Goal: Complete application form: Complete application form

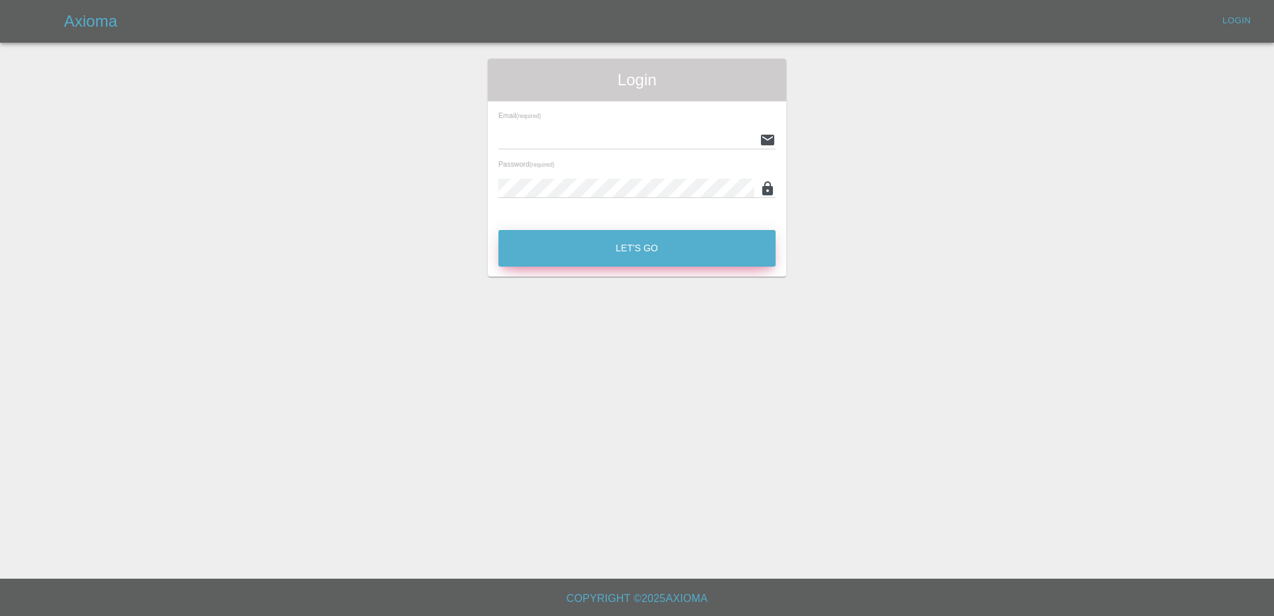
type input "[PERSON_NAME][EMAIL_ADDRESS][PERSON_NAME][DOMAIN_NAME]"
click at [584, 247] on button "Let's Go" at bounding box center [636, 248] width 277 height 37
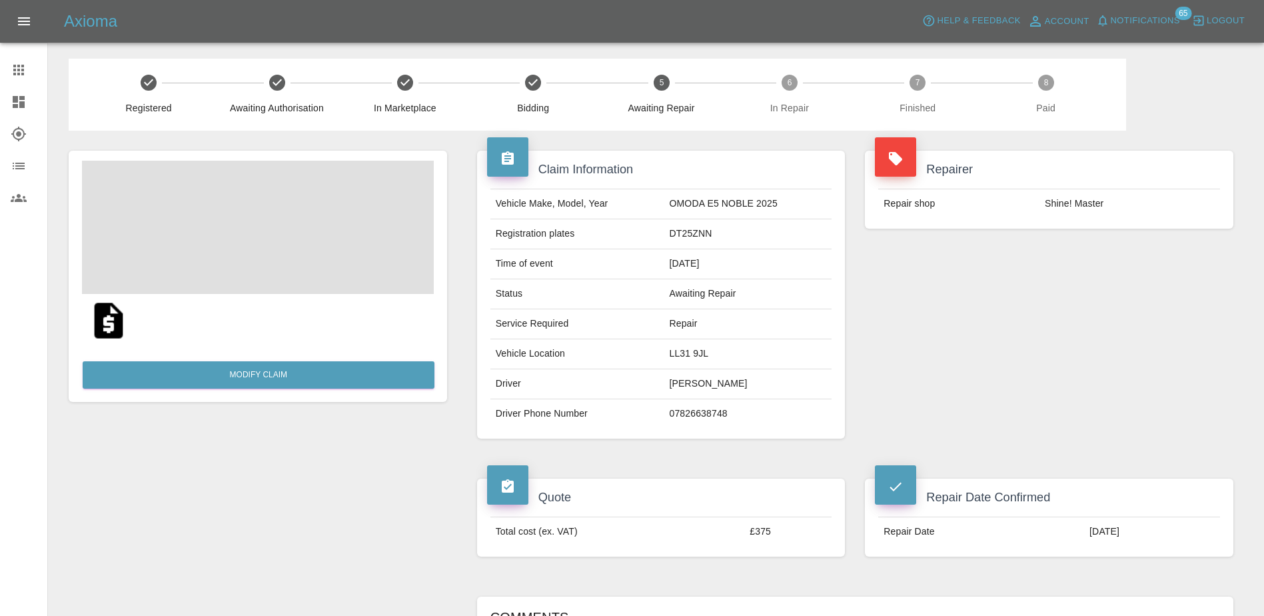
click at [20, 73] on icon at bounding box center [18, 70] width 11 height 11
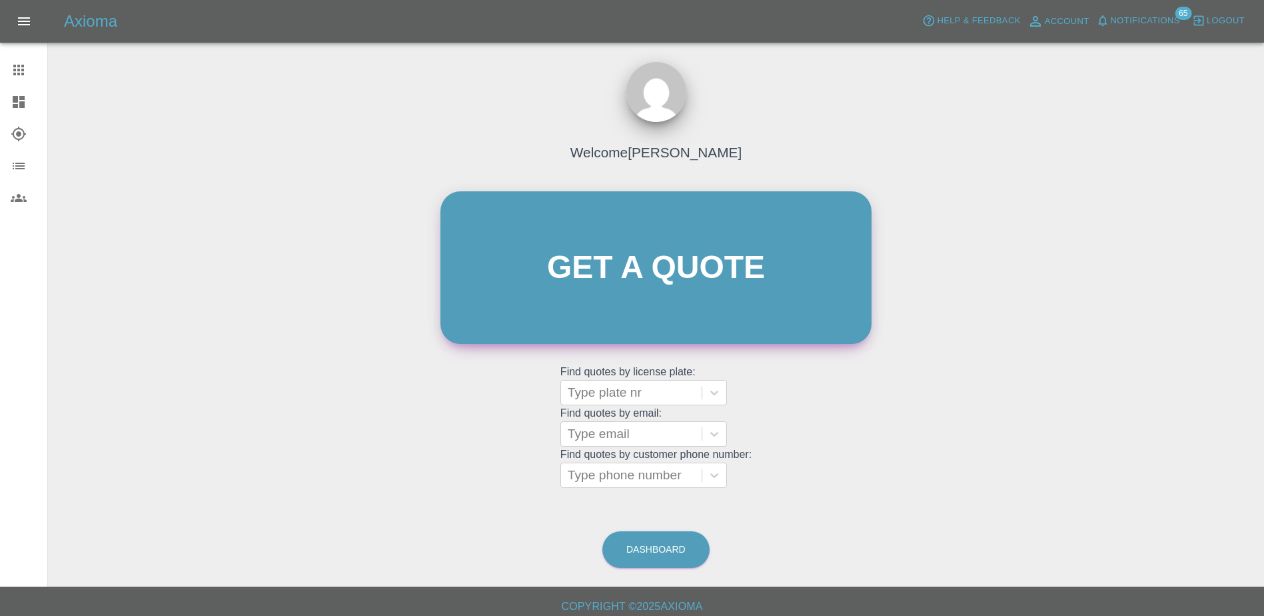
click at [704, 251] on link "Get a quote" at bounding box center [655, 267] width 431 height 153
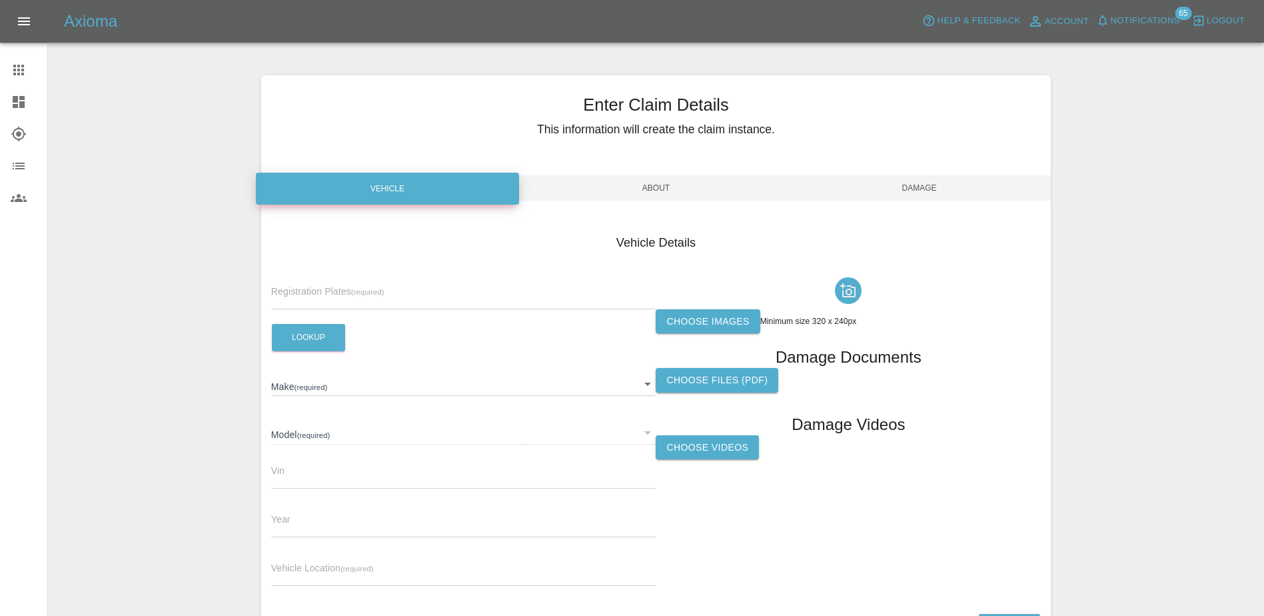
click at [331, 296] on input "text" at bounding box center [463, 299] width 385 height 19
paste input "DY75FJN"
type input "DY75FJN"
click at [311, 329] on button "Lookup" at bounding box center [308, 337] width 73 height 27
click at [713, 310] on label "Choose images" at bounding box center [708, 321] width 104 height 25
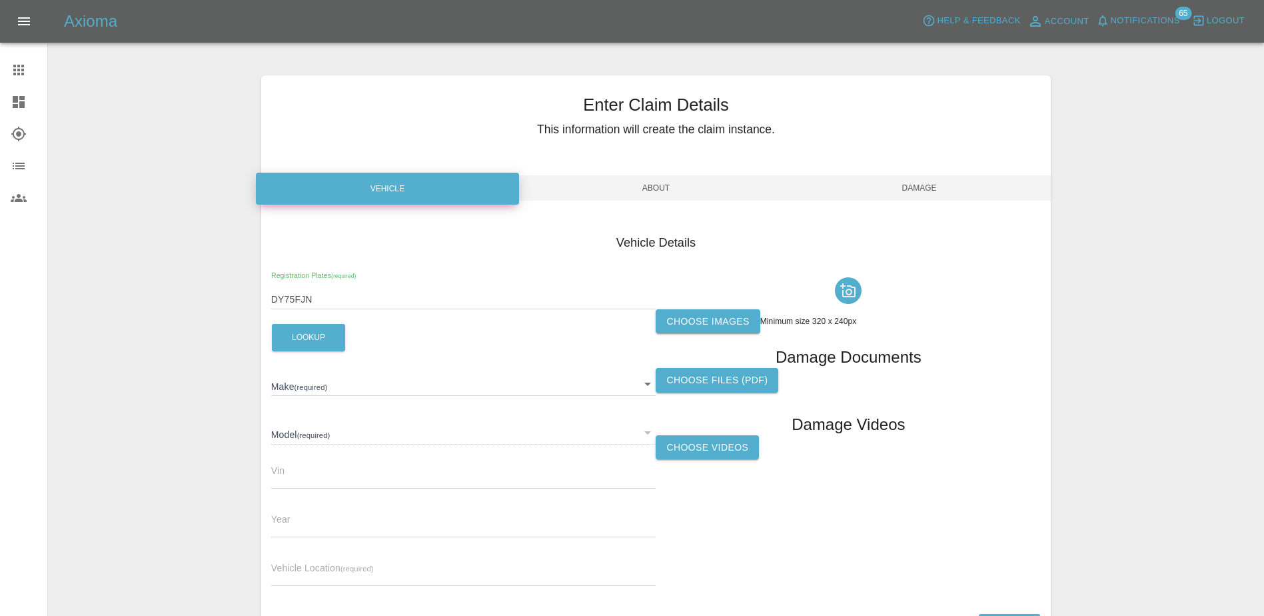
click at [0, 0] on input "Choose images" at bounding box center [0, 0] width 0 height 0
type input "OMODA"
type input "E5 COMFORT"
type input "2025"
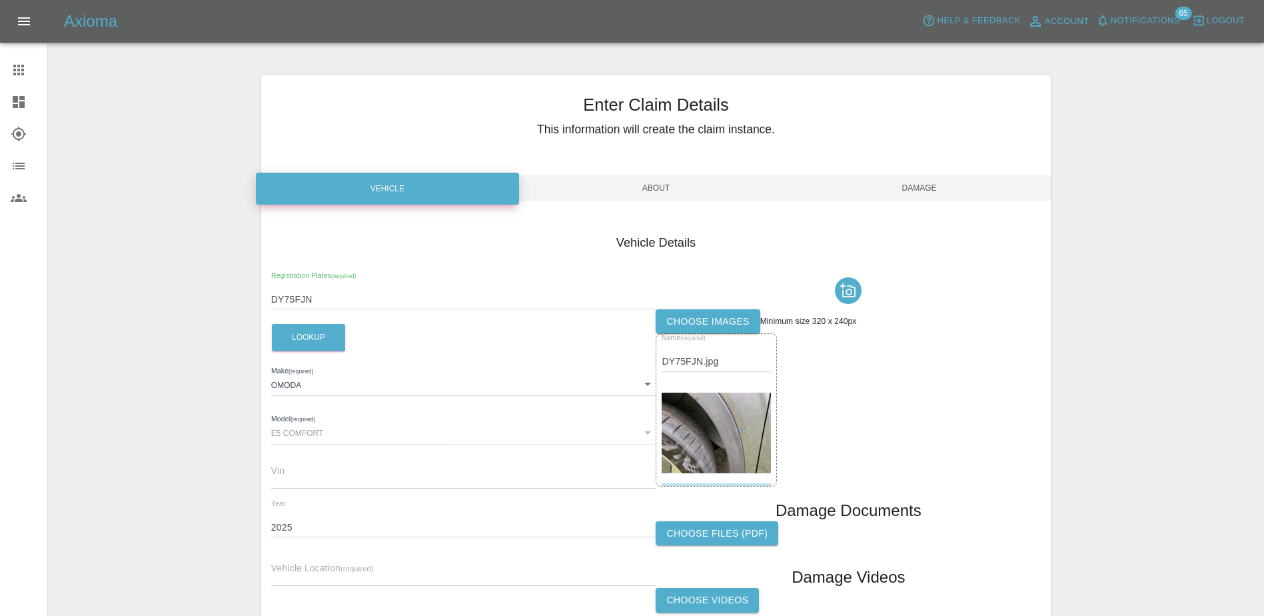
click at [739, 432] on img at bounding box center [716, 432] width 109 height 81
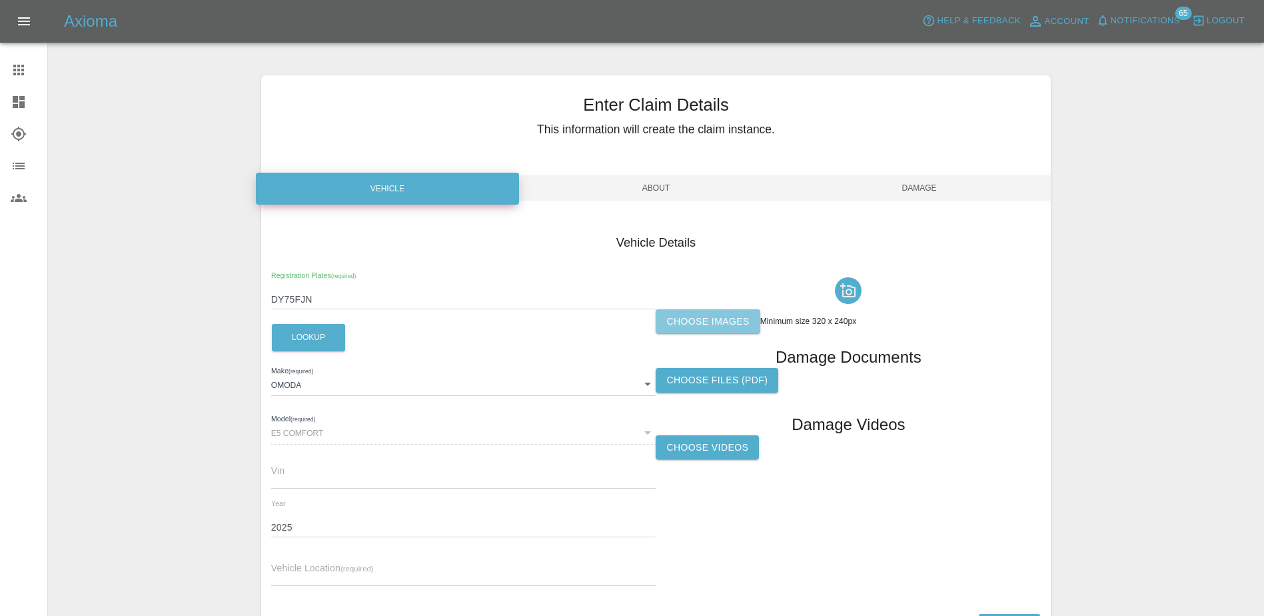
click at [711, 324] on label "Choose images" at bounding box center [708, 321] width 104 height 25
click at [0, 0] on input "Choose images" at bounding box center [0, 0] width 0 height 0
click at [7, 79] on link "Claims" at bounding box center [23, 70] width 47 height 32
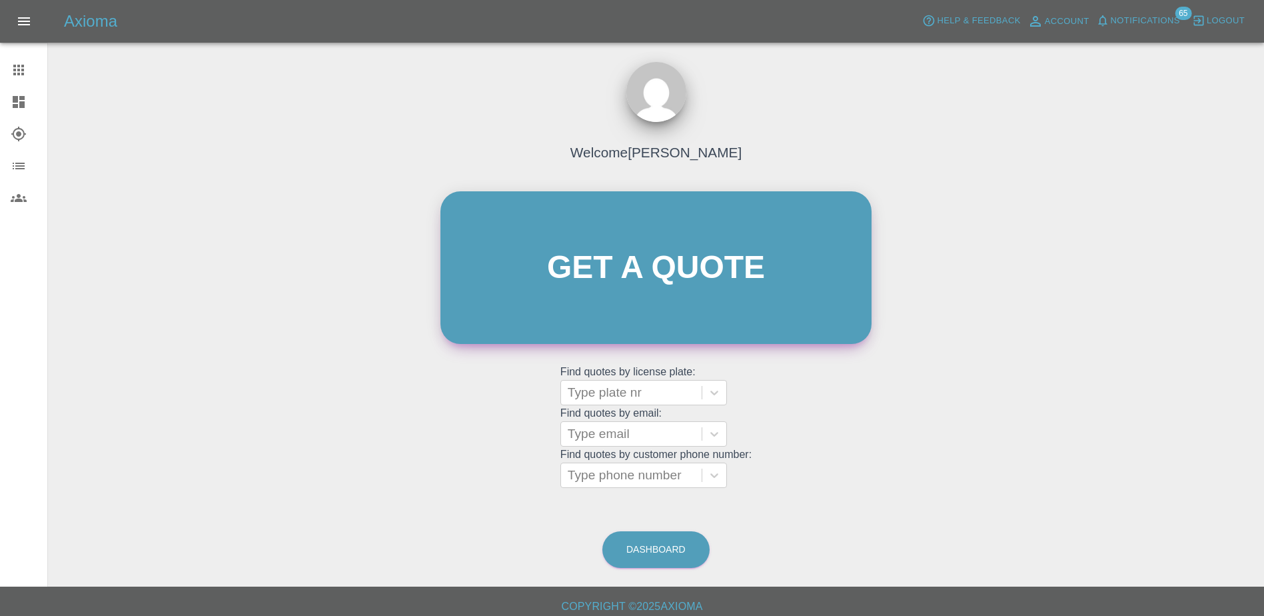
click at [634, 322] on link "Get a quote" at bounding box center [655, 267] width 431 height 153
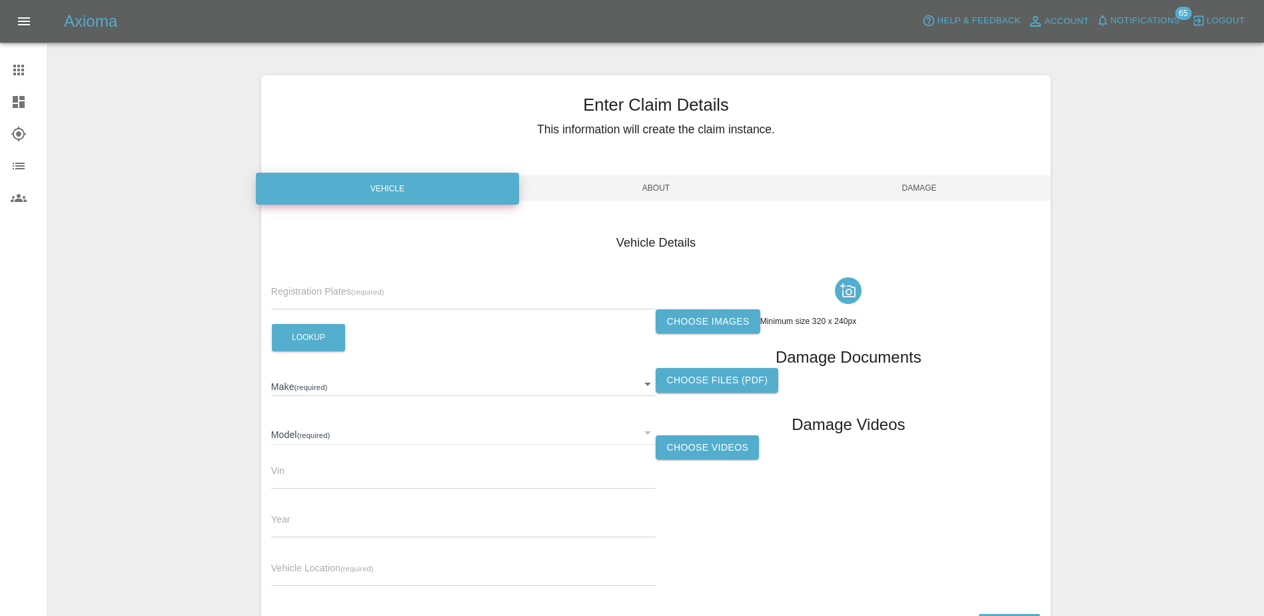
click at [452, 286] on div "Registration Plates (required)" at bounding box center [463, 290] width 385 height 37
click at [451, 292] on input "text" at bounding box center [463, 299] width 385 height 19
paste input "DY75FJN"
type input "DY75FJN"
click at [678, 319] on label "Choose images" at bounding box center [708, 321] width 104 height 25
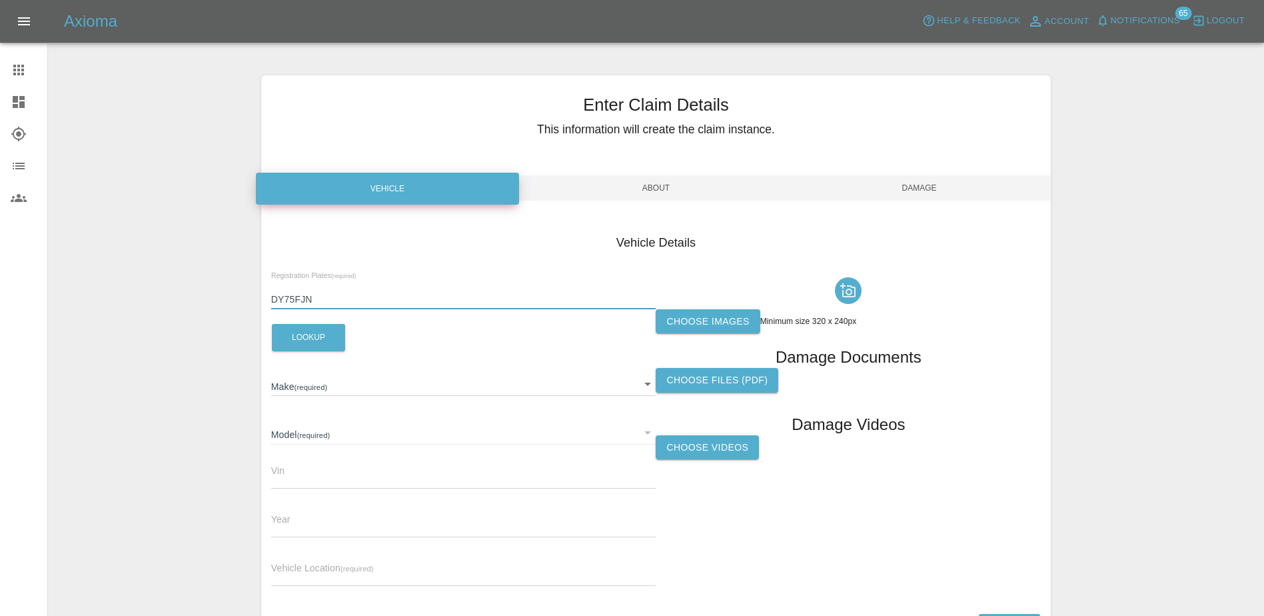
click at [0, 0] on input "Choose images" at bounding box center [0, 0] width 0 height 0
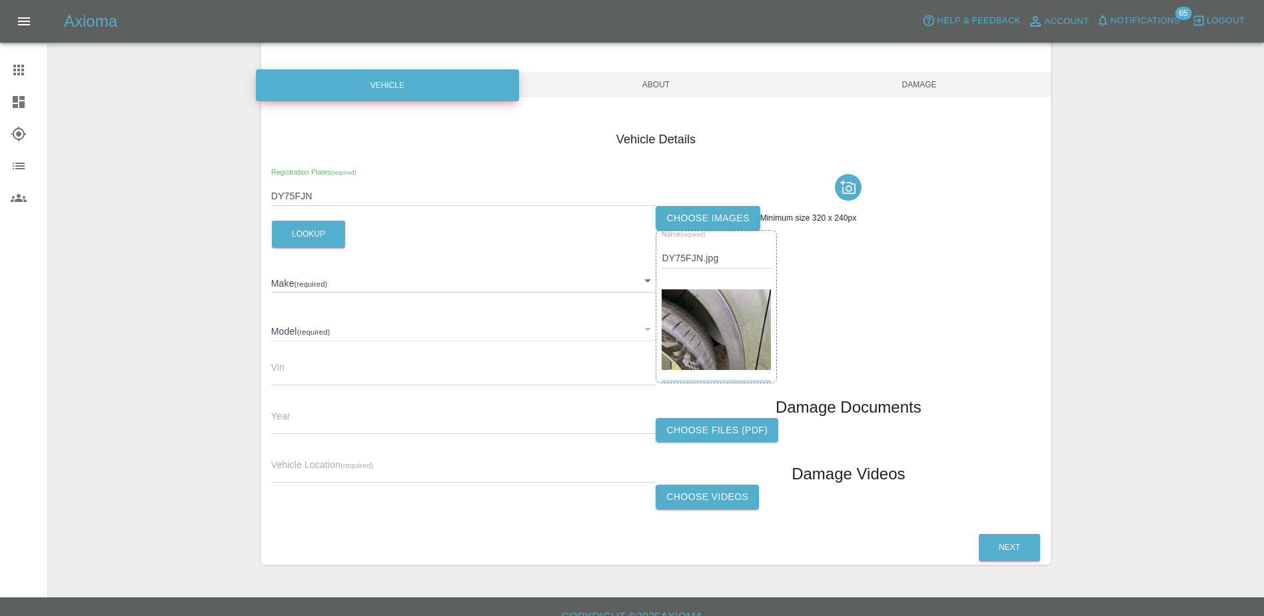
scroll to position [122, 0]
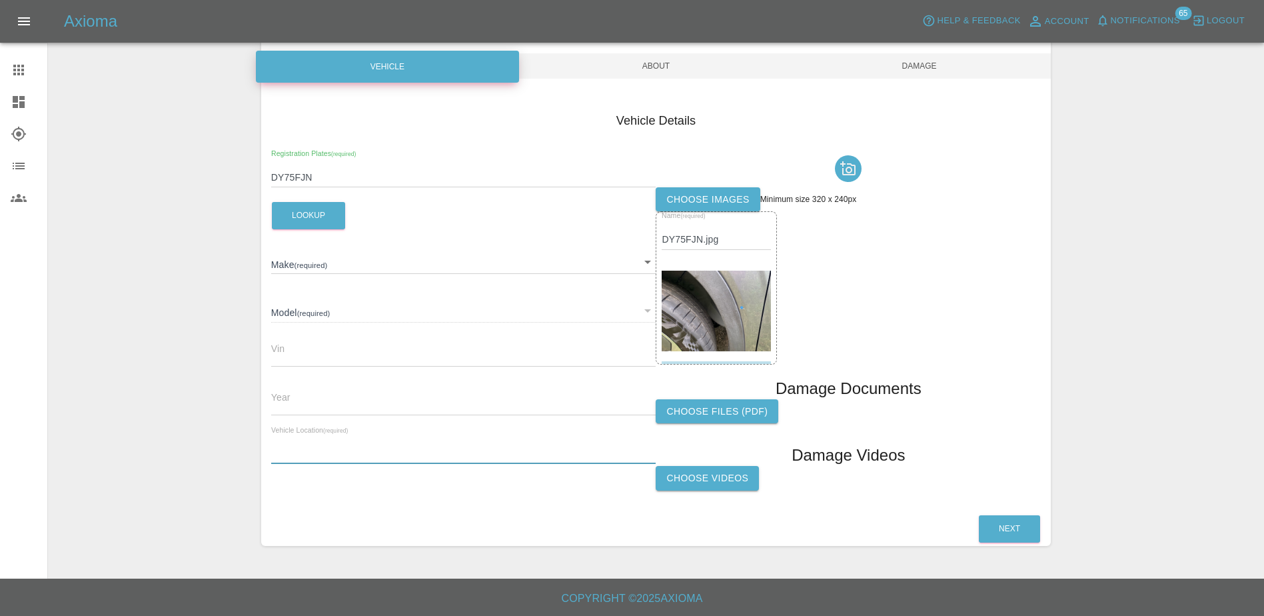
click at [332, 458] on input "text" at bounding box center [463, 453] width 385 height 19
click at [320, 226] on button "Lookup" at bounding box center [308, 215] width 73 height 27
type input "OMODA"
type input "E5 COMFORT"
type input "2025"
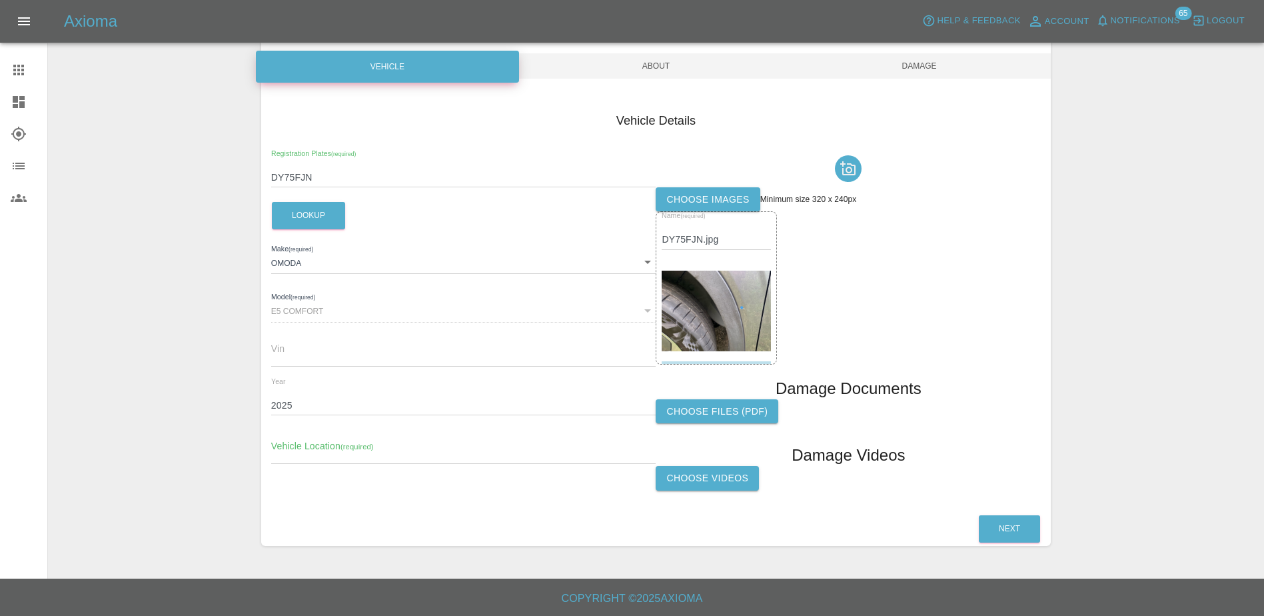
click at [350, 448] on input "text" at bounding box center [463, 453] width 385 height 19
click at [302, 455] on input "text" at bounding box center [463, 453] width 385 height 19
paste input "[STREET_ADDRESS][PERSON_NAME]"
type input "[STREET_ADDRESS][PERSON_NAME]"
click at [438, 512] on div "Next" at bounding box center [655, 529] width 789 height 34
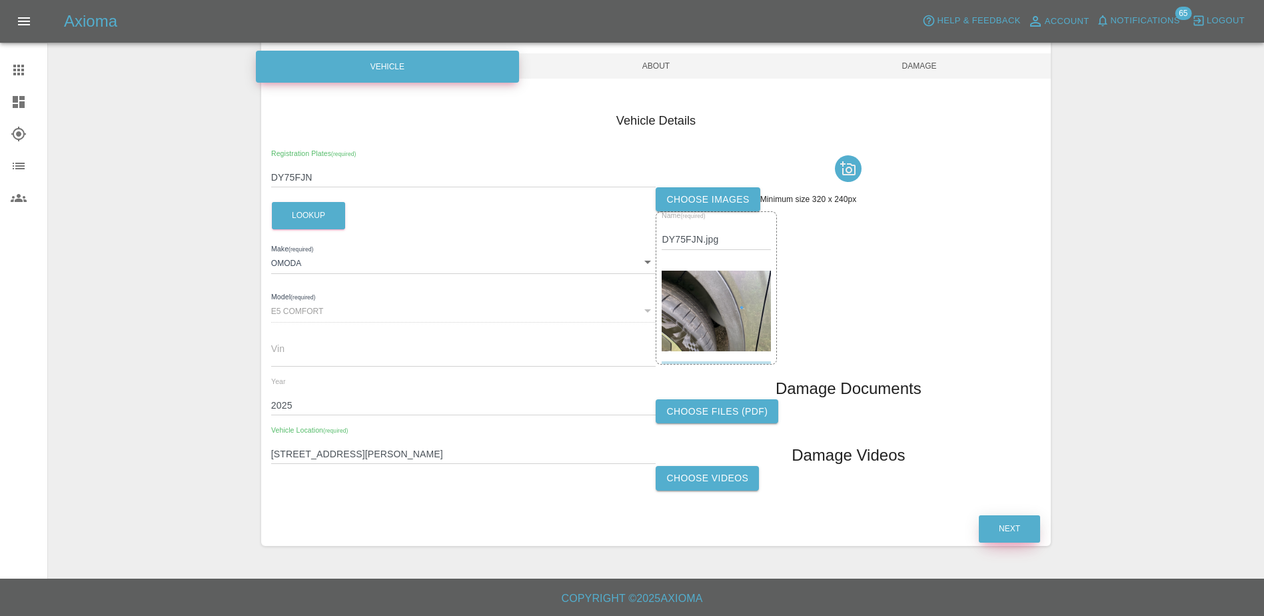
click at [996, 518] on button "Next" at bounding box center [1009, 528] width 61 height 27
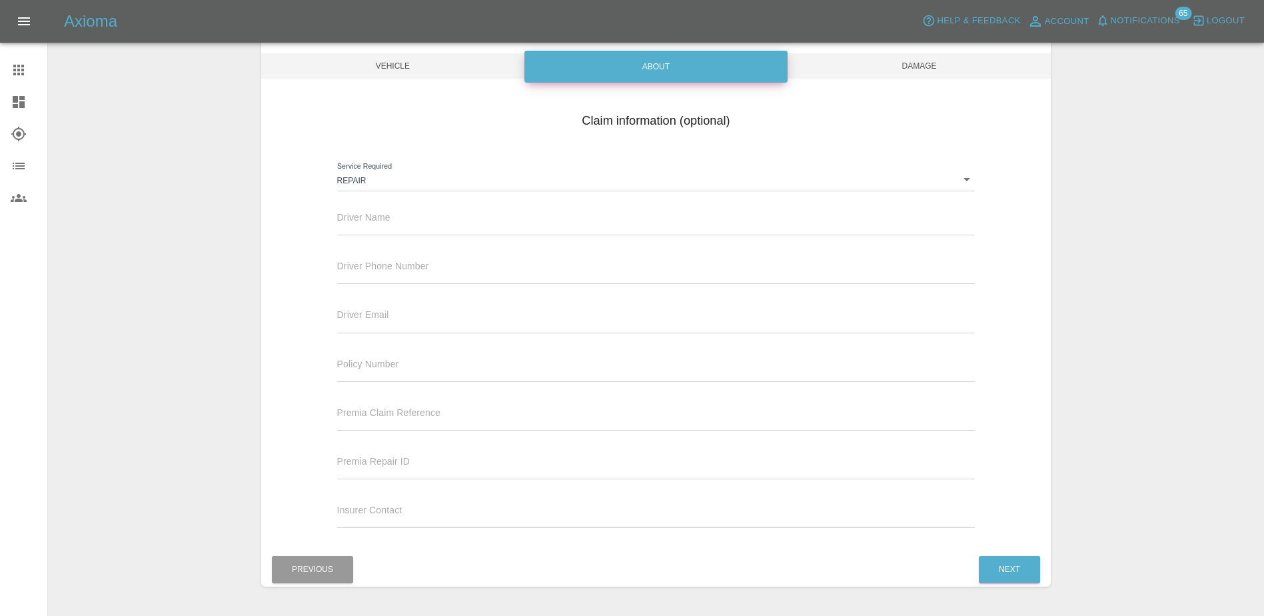
click at [375, 227] on input "text" at bounding box center [656, 225] width 638 height 19
click at [409, 230] on input "text" at bounding box center [656, 225] width 638 height 19
paste input "[PERSON_NAME] [PERSON_NAME]"
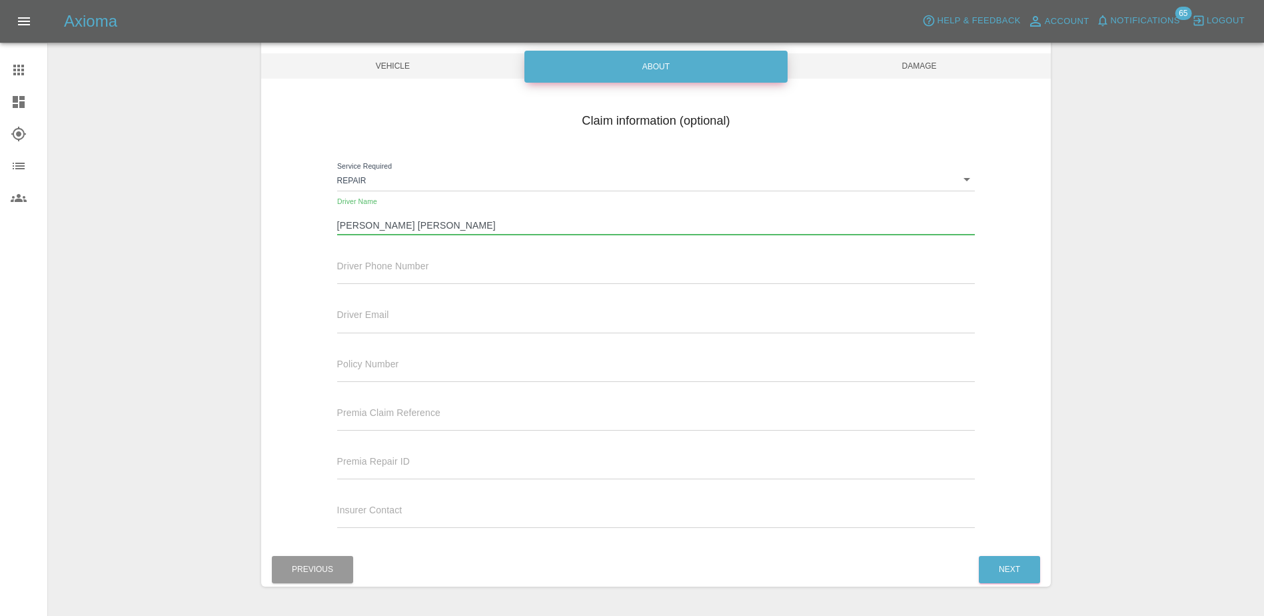
type input "[PERSON_NAME] [PERSON_NAME]"
click at [387, 263] on span "Driver Phone Number" at bounding box center [383, 265] width 92 height 11
click at [386, 272] on input "text" at bounding box center [656, 273] width 638 height 19
click at [434, 271] on input "text" at bounding box center [656, 273] width 638 height 19
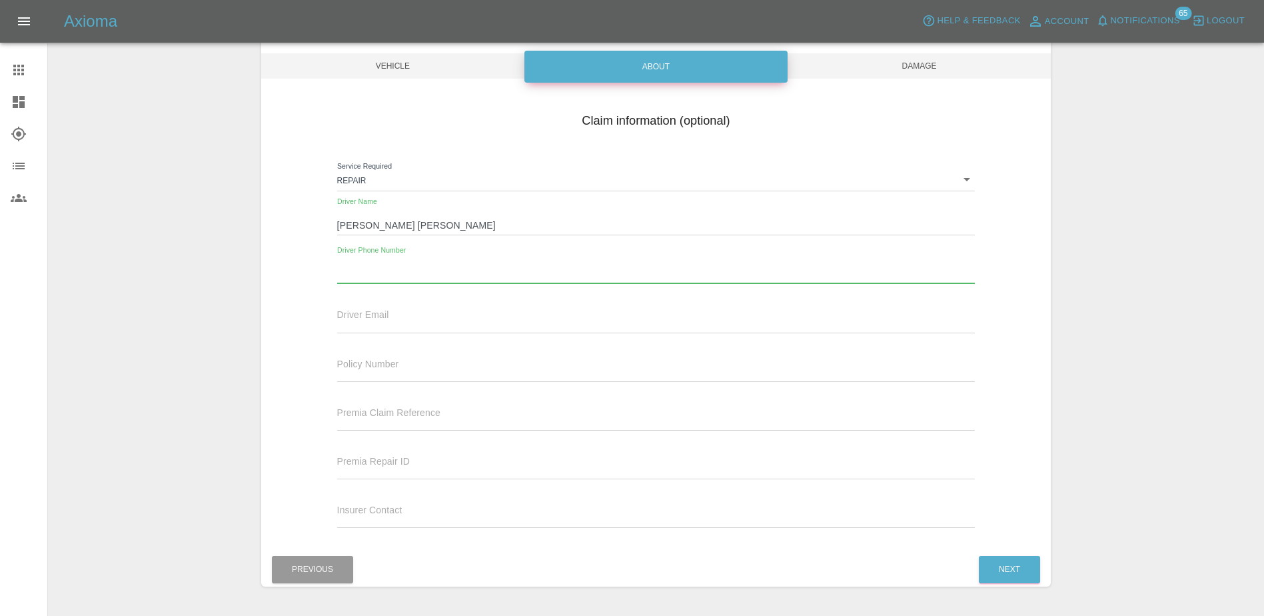
paste input "447961074529"
type input "447961074529"
click at [342, 219] on input "[PERSON_NAME] [PERSON_NAME]" at bounding box center [656, 225] width 638 height 19
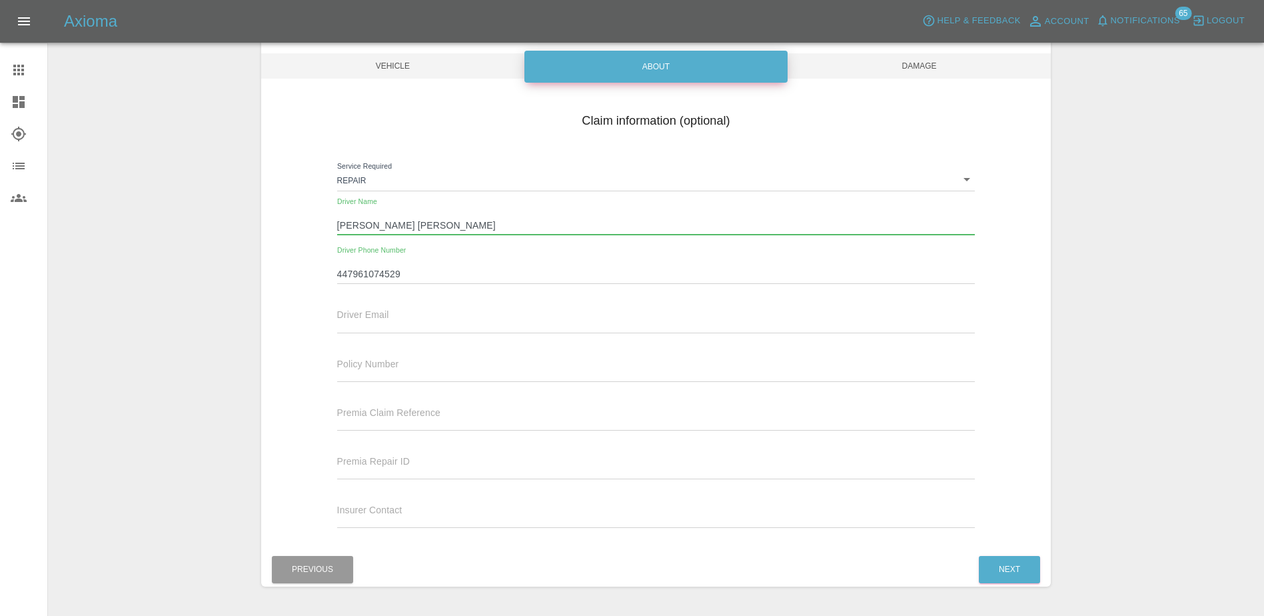
type input "[PERSON_NAME] [PERSON_NAME]"
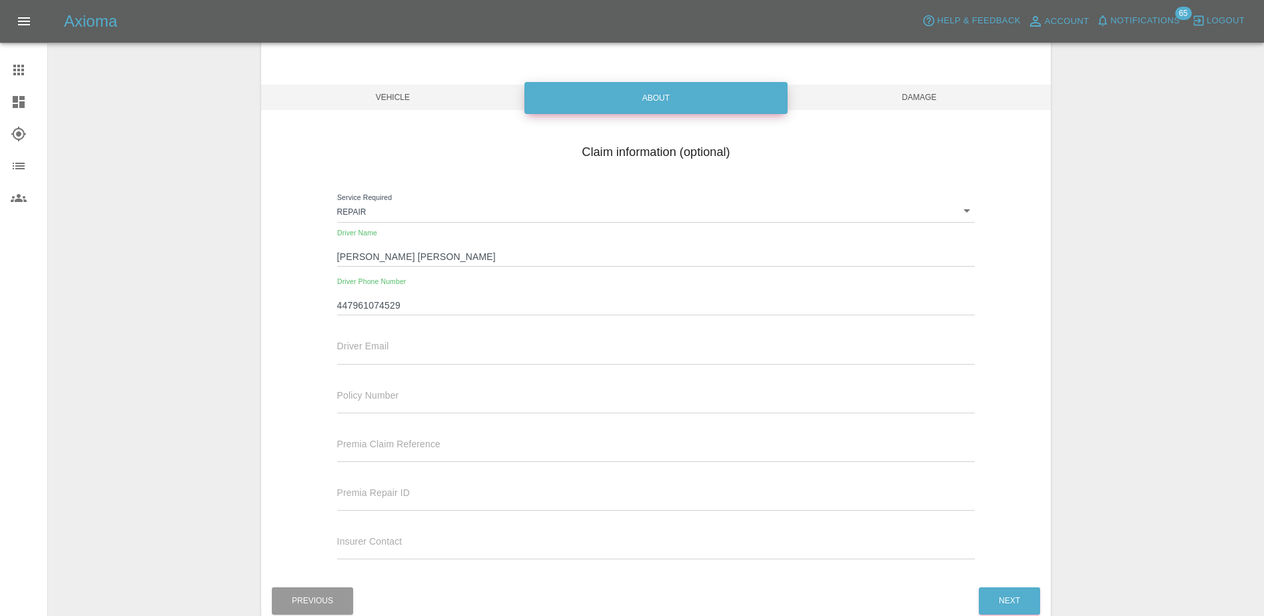
scroll to position [133, 0]
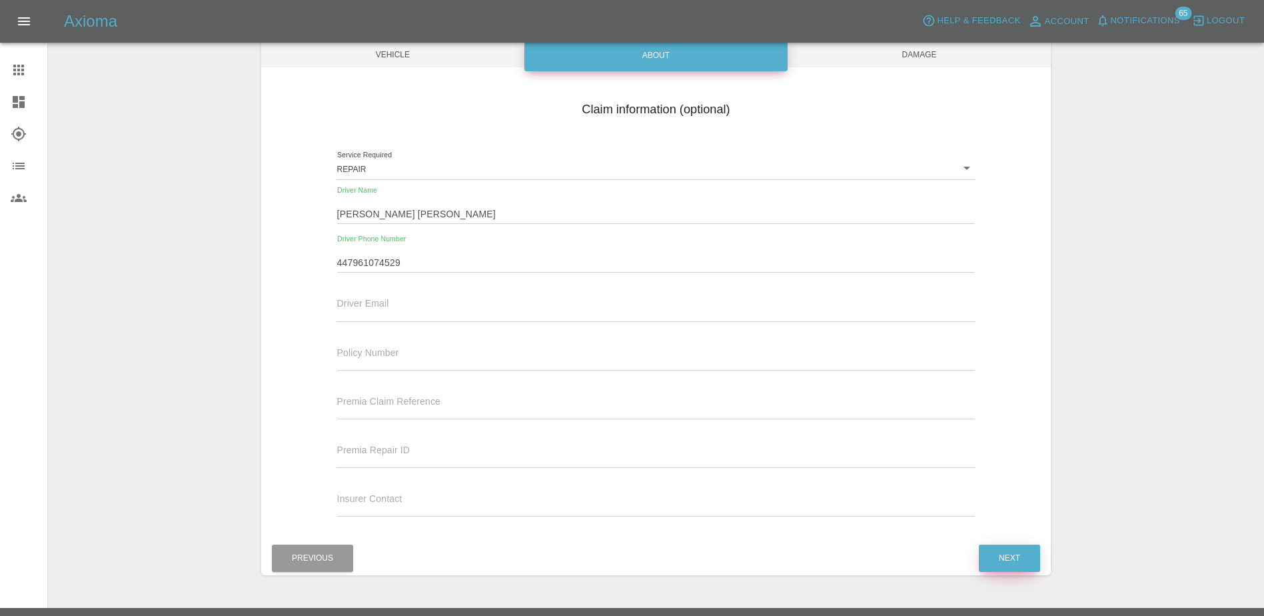
click at [1030, 552] on button "Next" at bounding box center [1009, 557] width 61 height 27
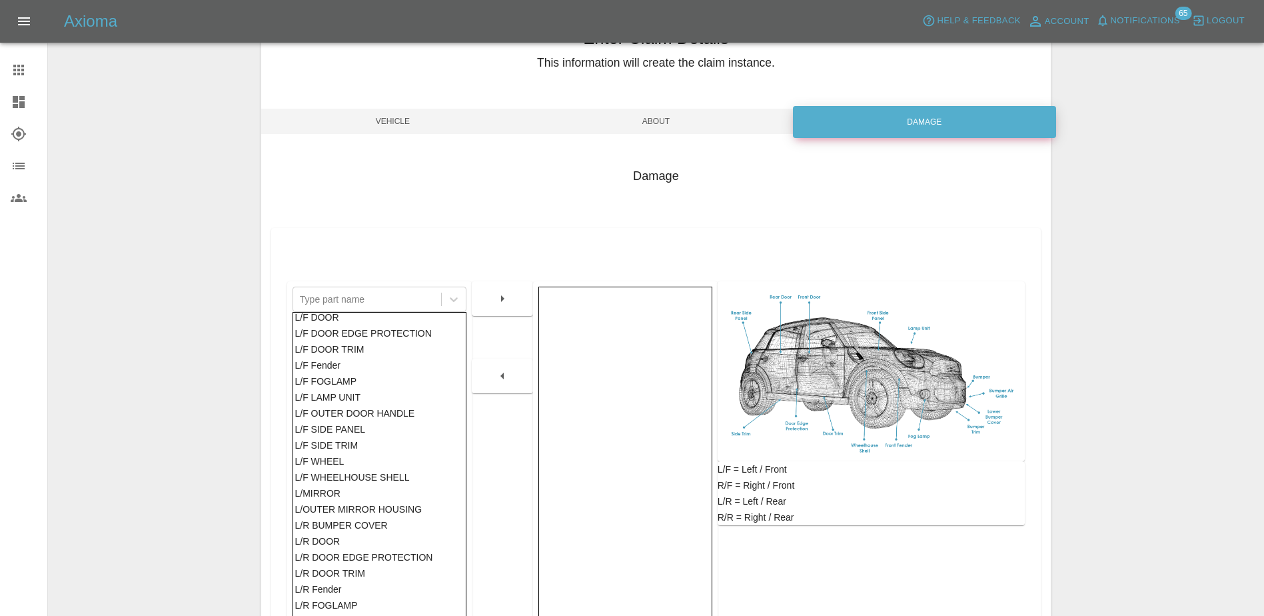
click at [343, 471] on div "L/F WHEELHOUSE SHELL" at bounding box center [378, 477] width 169 height 16
click at [497, 298] on icon "button" at bounding box center [502, 298] width 16 height 16
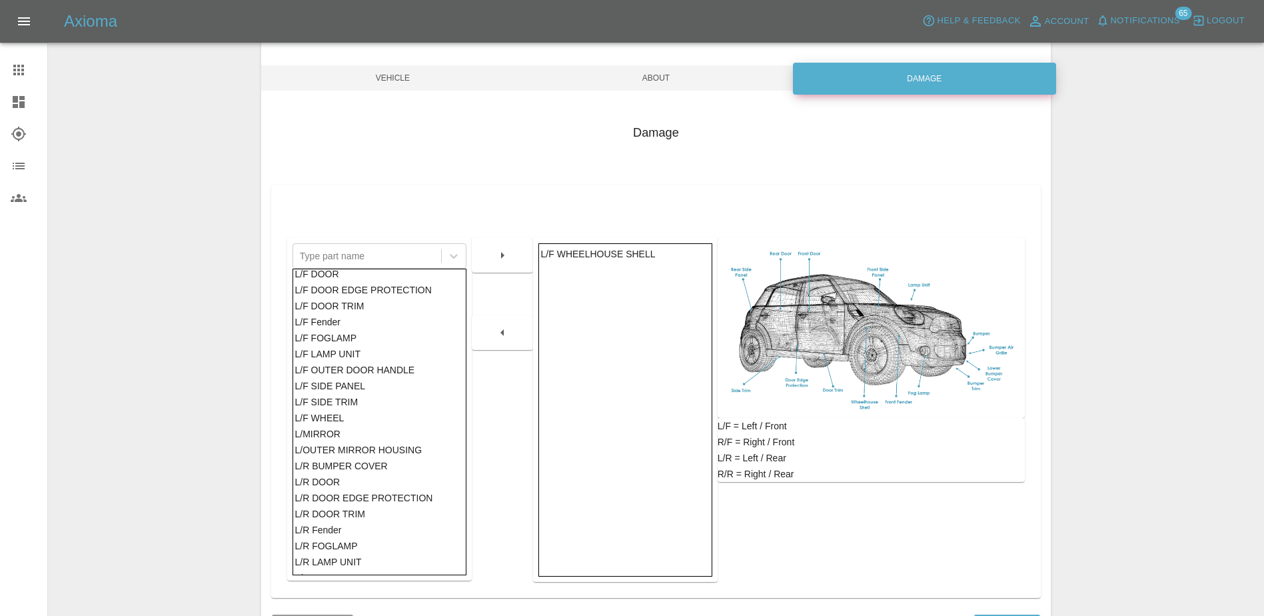
scroll to position [200, 0]
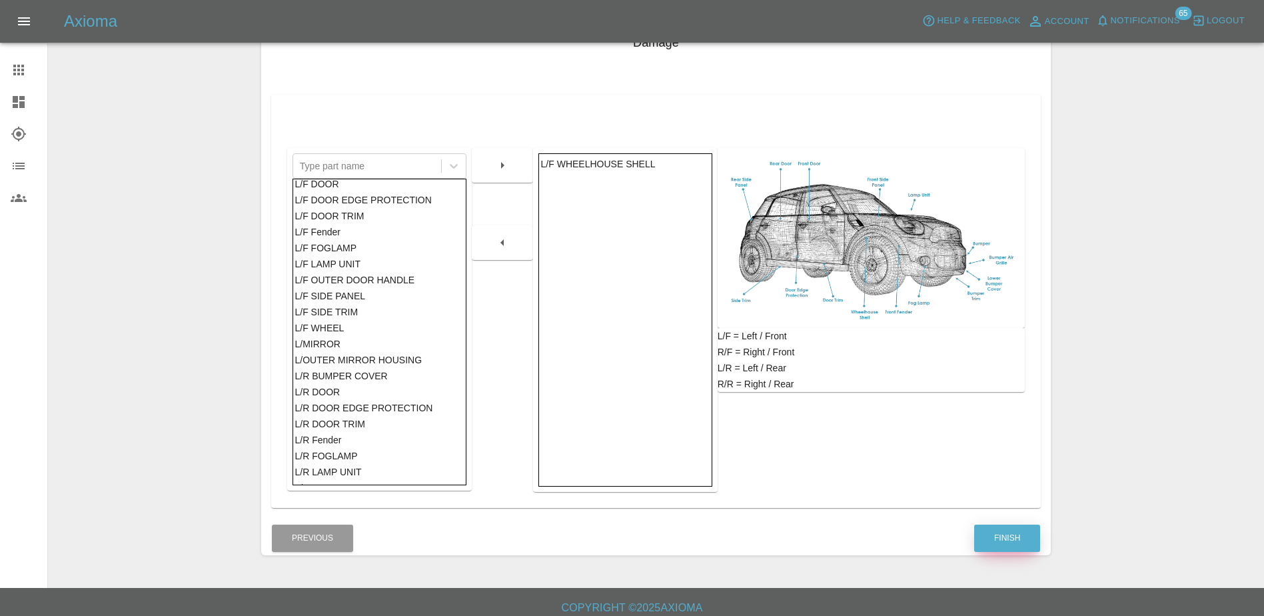
click at [1001, 540] on button "Finish" at bounding box center [1007, 537] width 66 height 27
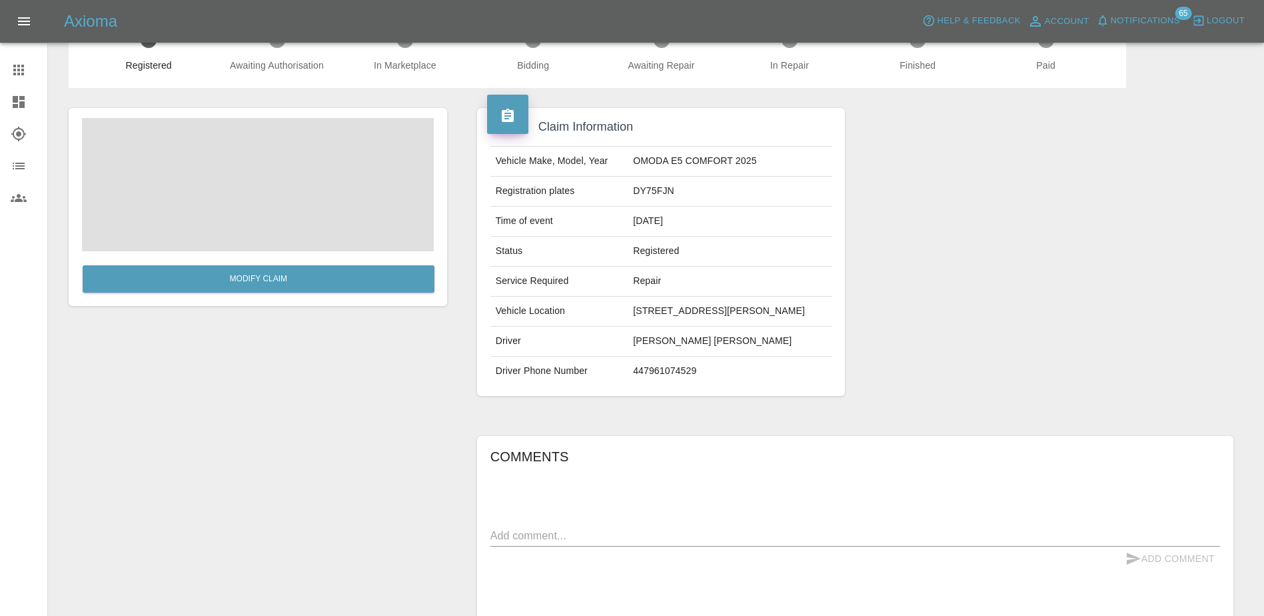
scroll to position [67, 0]
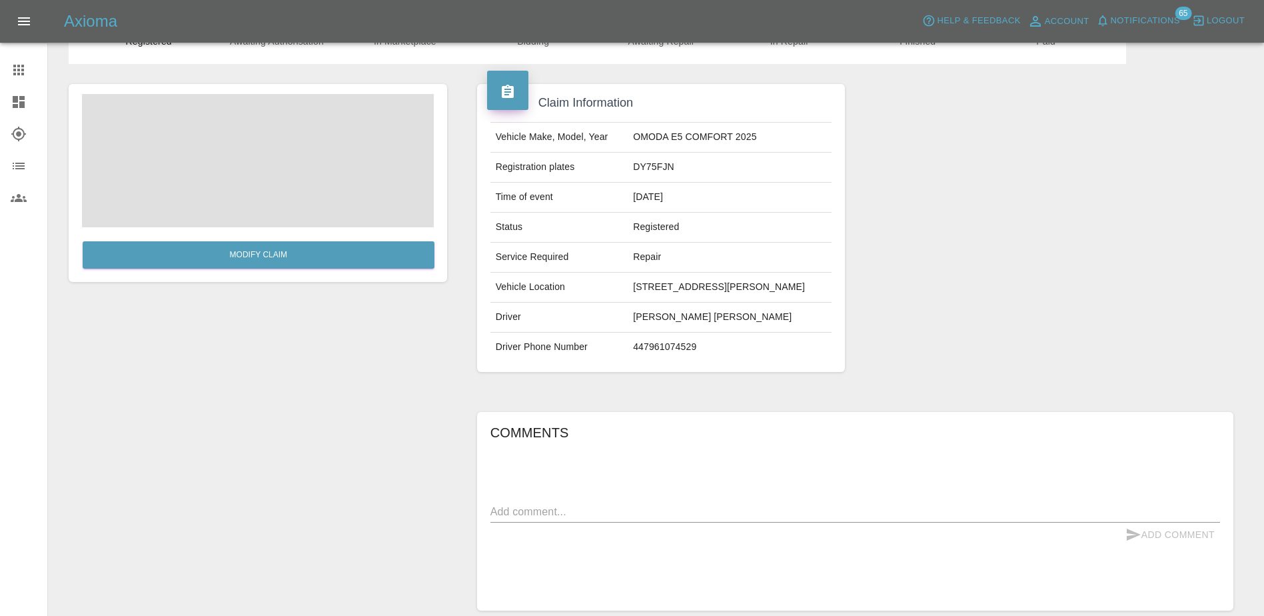
click at [606, 519] on textarea at bounding box center [854, 511] width 729 height 15
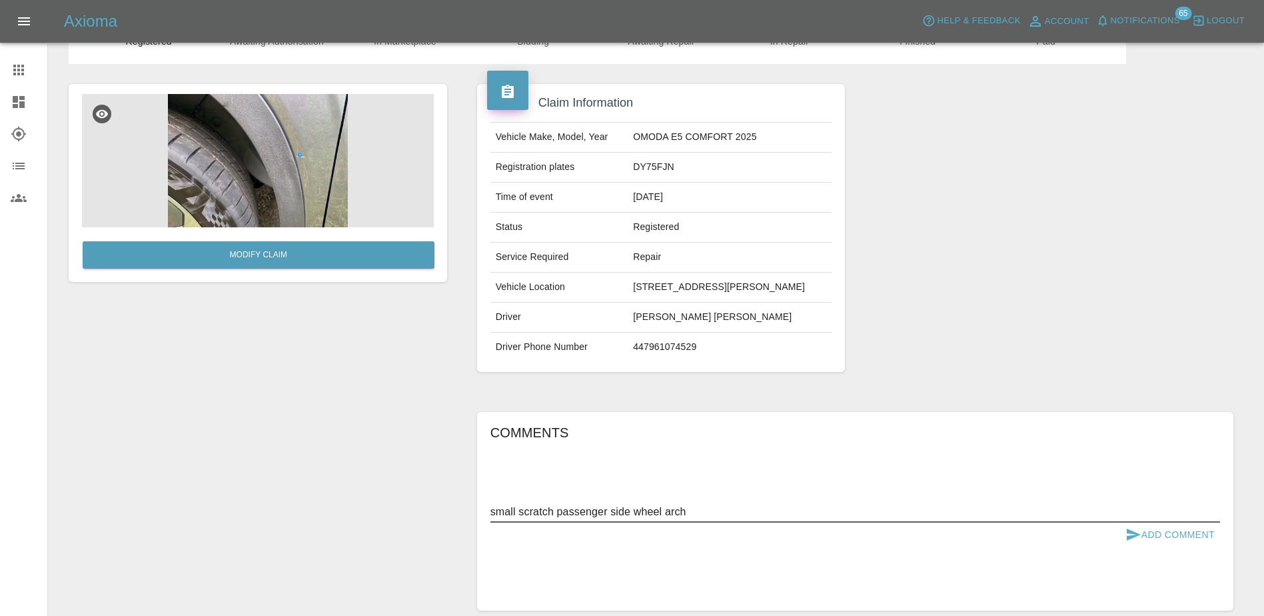
type textarea "small scratch passenger side wheel arch"
click at [1171, 547] on button "Add Comment" at bounding box center [1170, 534] width 100 height 25
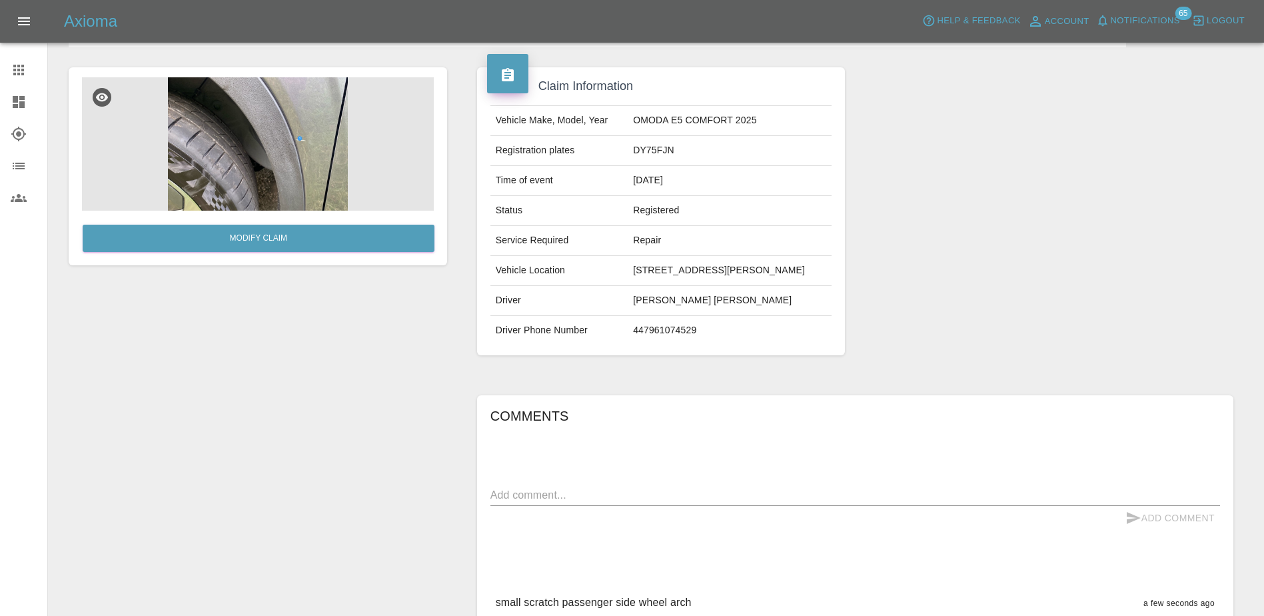
scroll to position [0, 0]
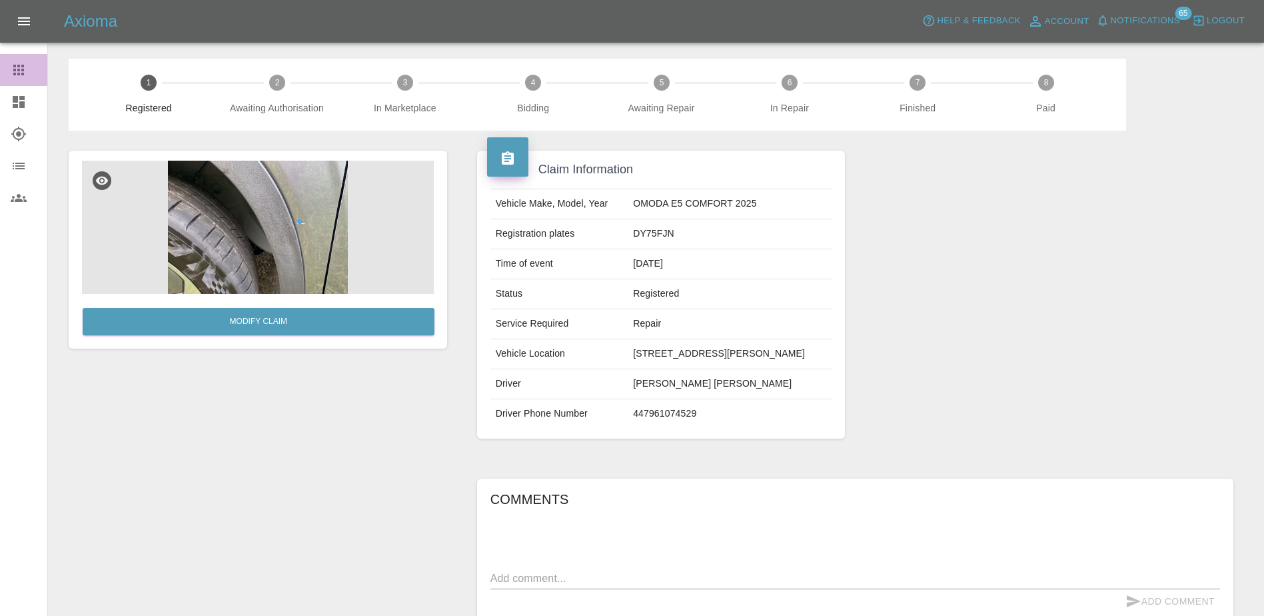
click at [33, 72] on div at bounding box center [29, 70] width 37 height 16
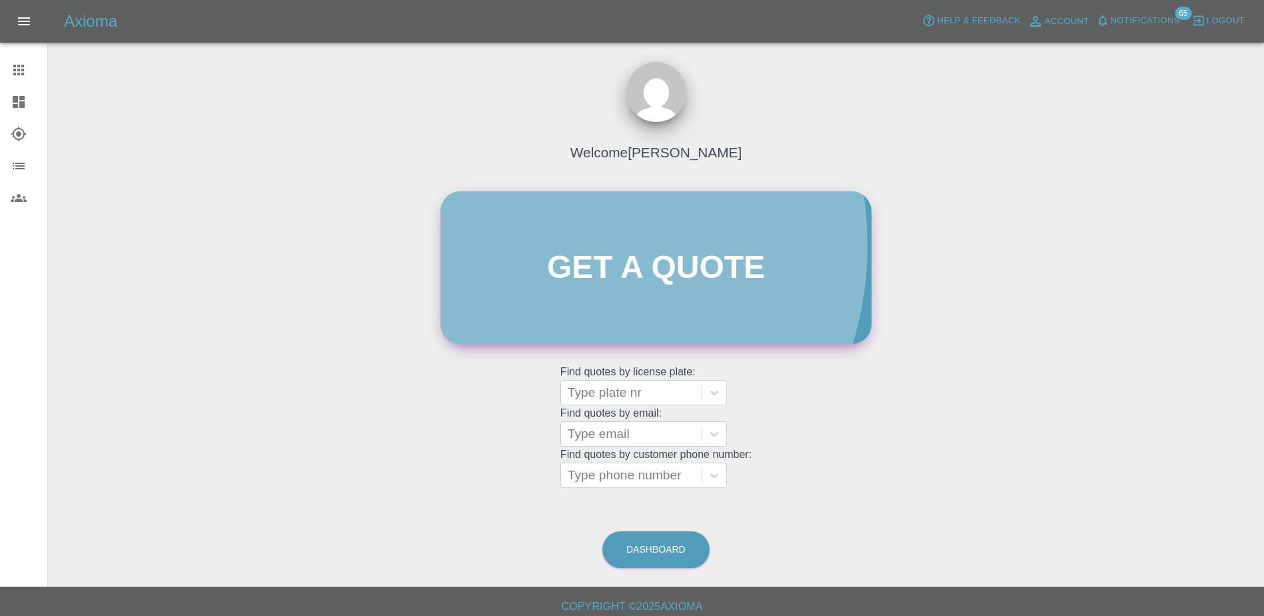
click at [542, 245] on link "Get a quote" at bounding box center [655, 267] width 431 height 153
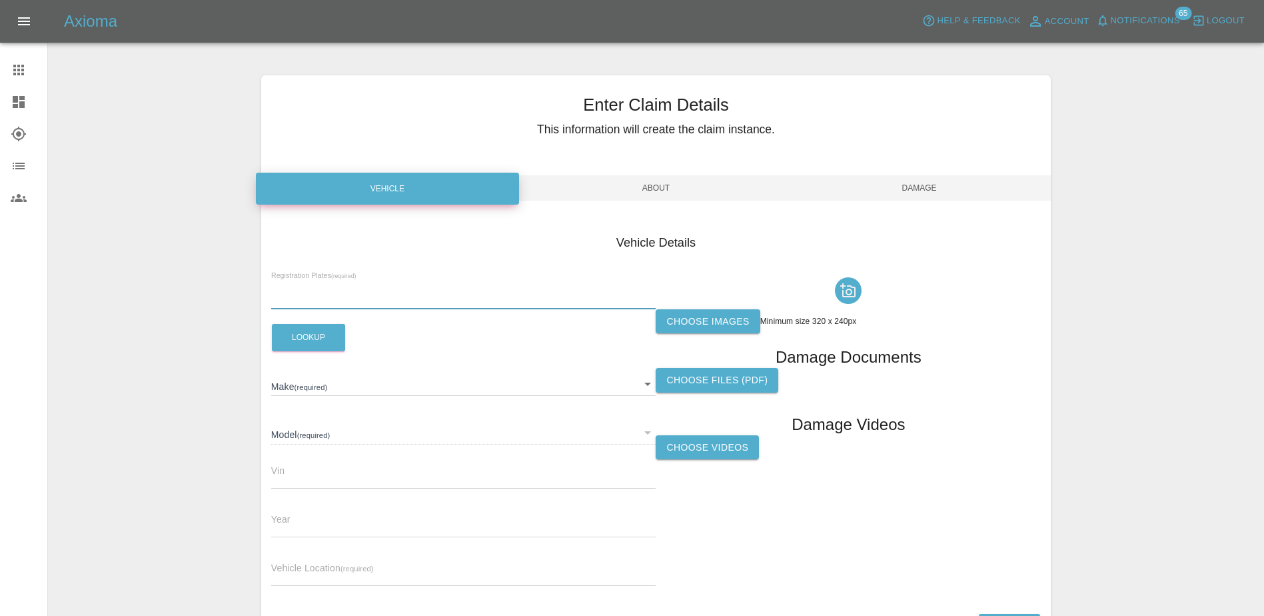
click at [418, 293] on input "text" at bounding box center [463, 299] width 385 height 19
paste input "DN75KTO"
type input "DN75KTO"
click at [328, 340] on button "Lookup" at bounding box center [308, 337] width 73 height 27
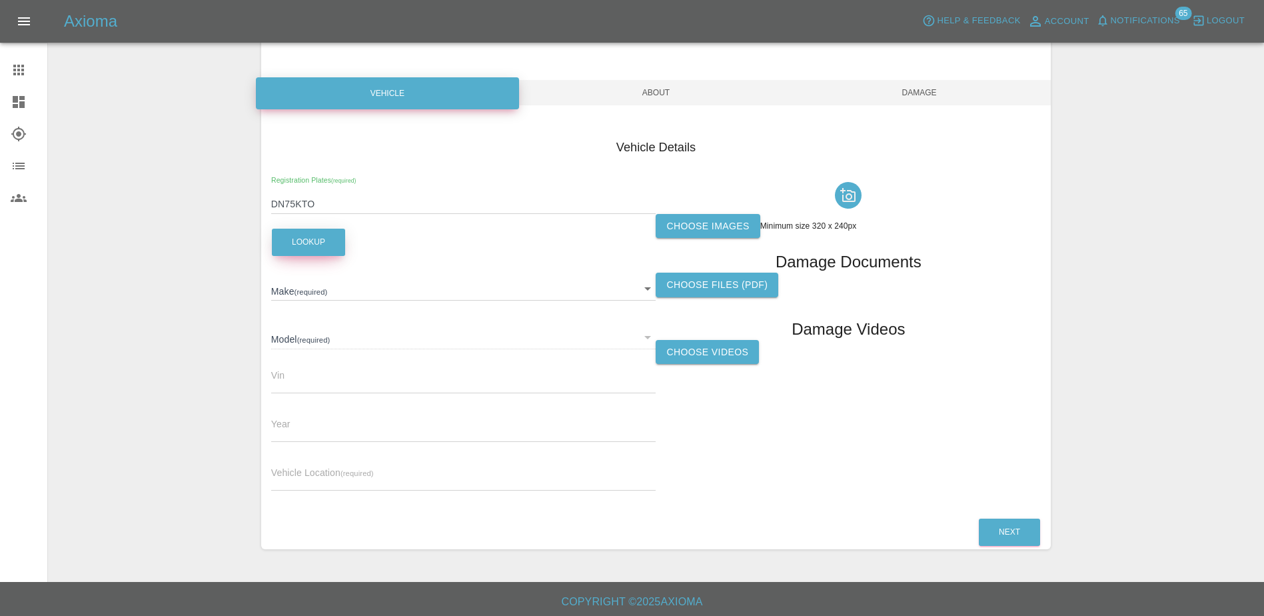
scroll to position [99, 0]
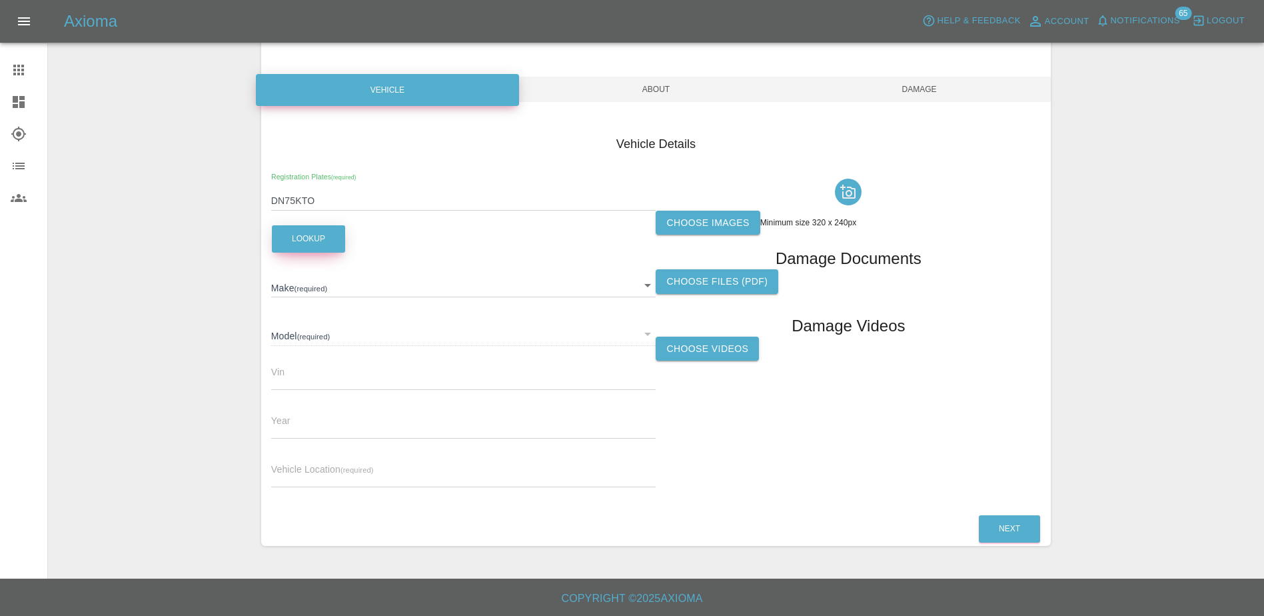
type input "MG"
type input "HS HYBRID SE"
type input "2025"
click at [398, 473] on input "text" at bounding box center [463, 477] width 385 height 19
click at [316, 470] on input "text" at bounding box center [463, 477] width 385 height 19
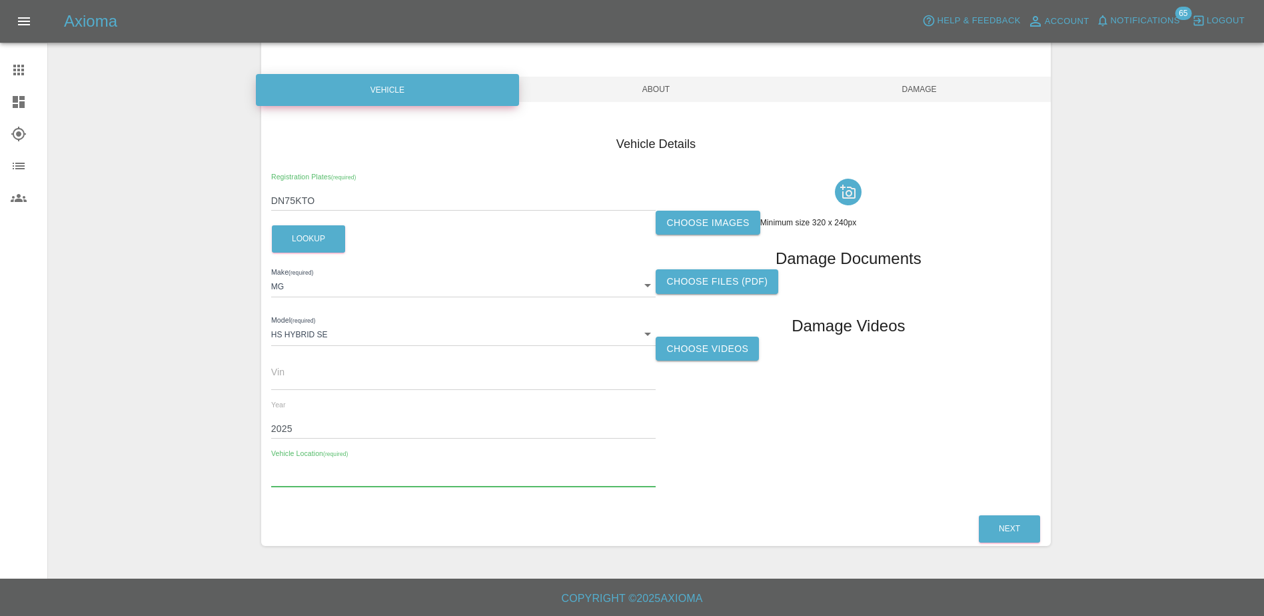
paste input "[STREET_ADDRESS][PERSON_NAME]"
type input "[STREET_ADDRESS][PERSON_NAME]"
click at [722, 223] on label "Choose images" at bounding box center [708, 223] width 104 height 25
click at [0, 0] on input "Choose images" at bounding box center [0, 0] width 0 height 0
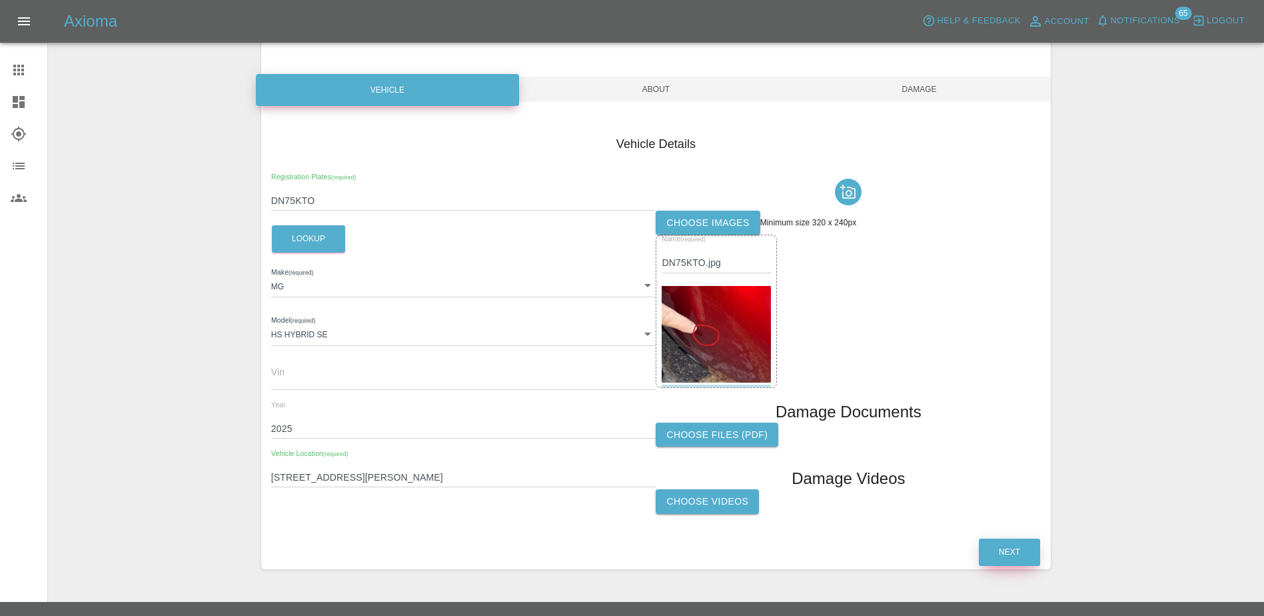
click at [1014, 556] on button "Next" at bounding box center [1009, 551] width 61 height 27
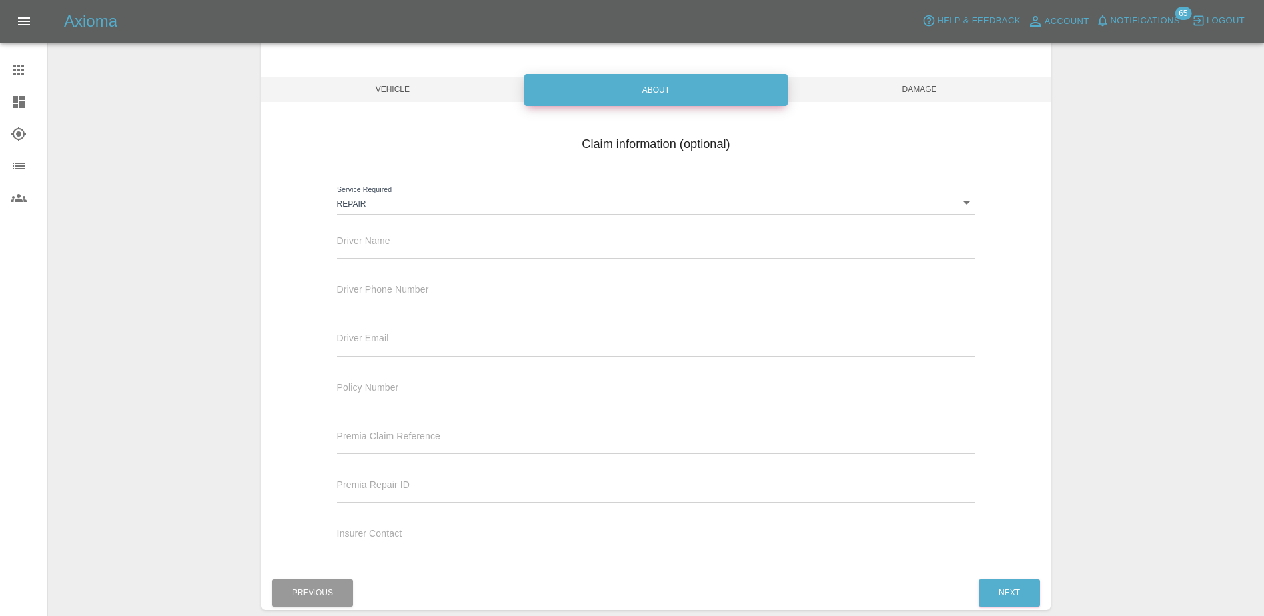
click at [532, 250] on input "text" at bounding box center [656, 248] width 638 height 19
click at [582, 248] on input "text" at bounding box center [656, 248] width 638 height 19
paste input "[PERSON_NAME]"
type input "[PERSON_NAME]"
click at [528, 294] on input "text" at bounding box center [656, 297] width 638 height 19
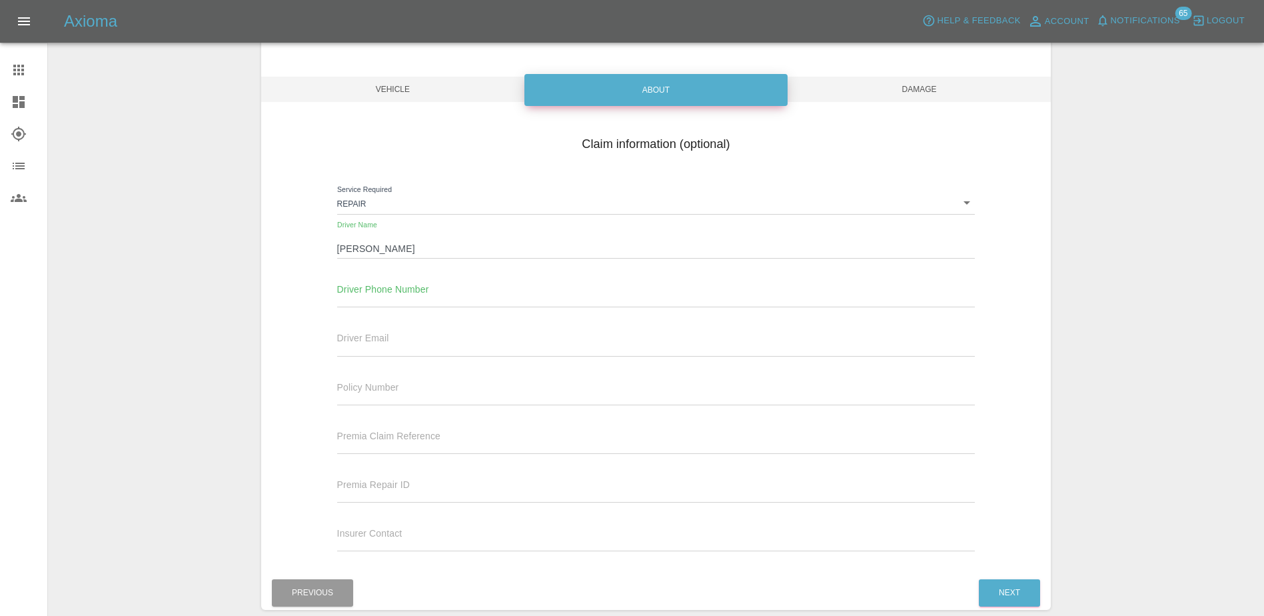
click at [510, 293] on input "text" at bounding box center [656, 297] width 638 height 19
paste input "07494769606"
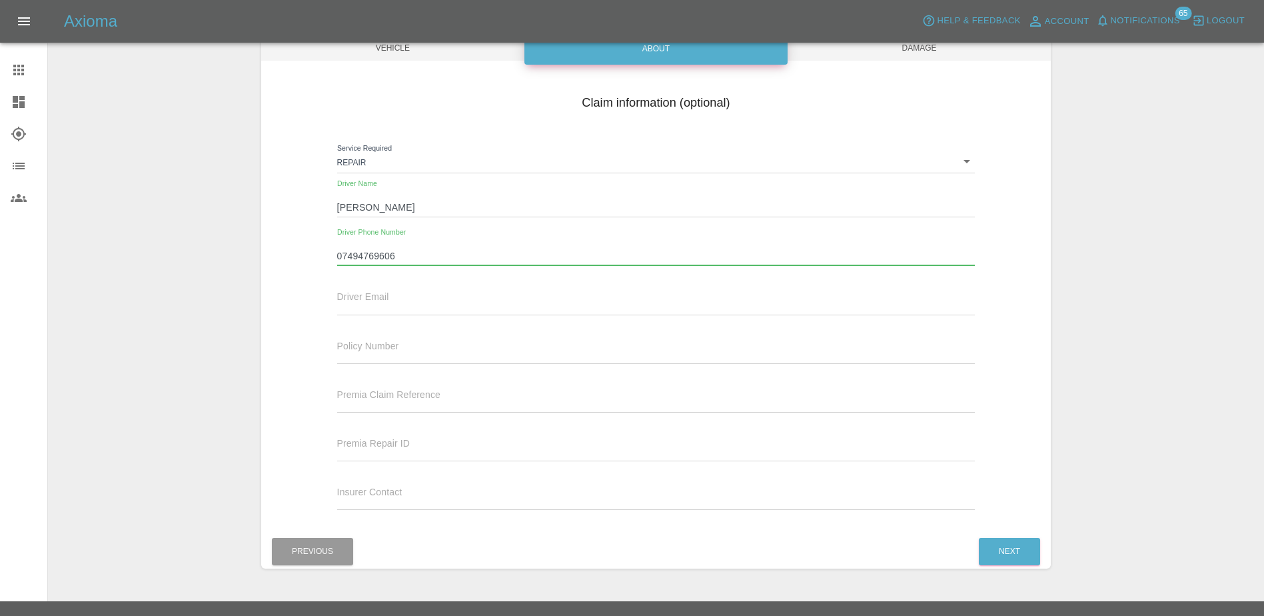
scroll to position [163, 0]
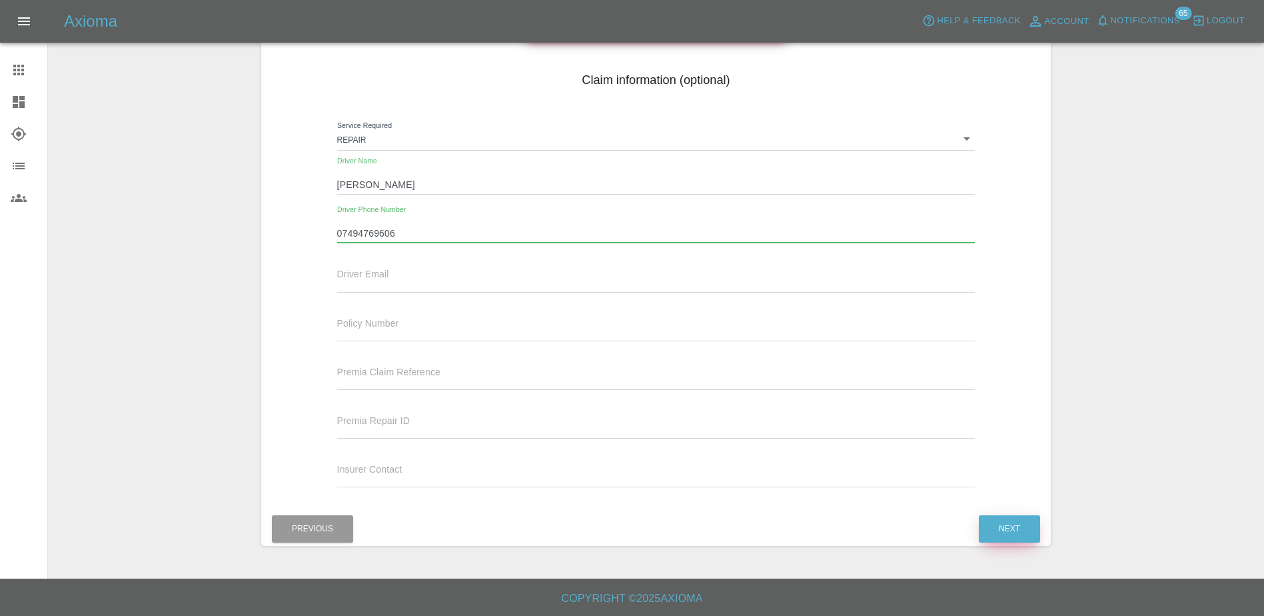
type input "07494769606"
click at [1001, 516] on button "Next" at bounding box center [1009, 528] width 61 height 27
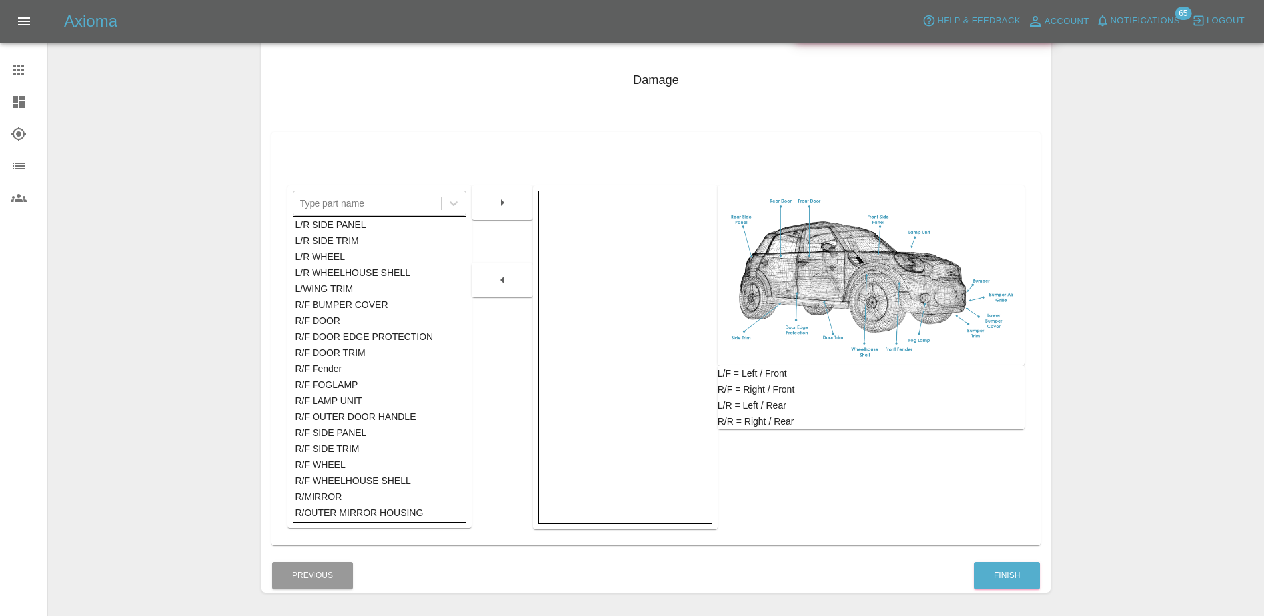
scroll to position [466, 0]
click at [366, 433] on div "R/F SIDE PANEL" at bounding box center [378, 432] width 169 height 16
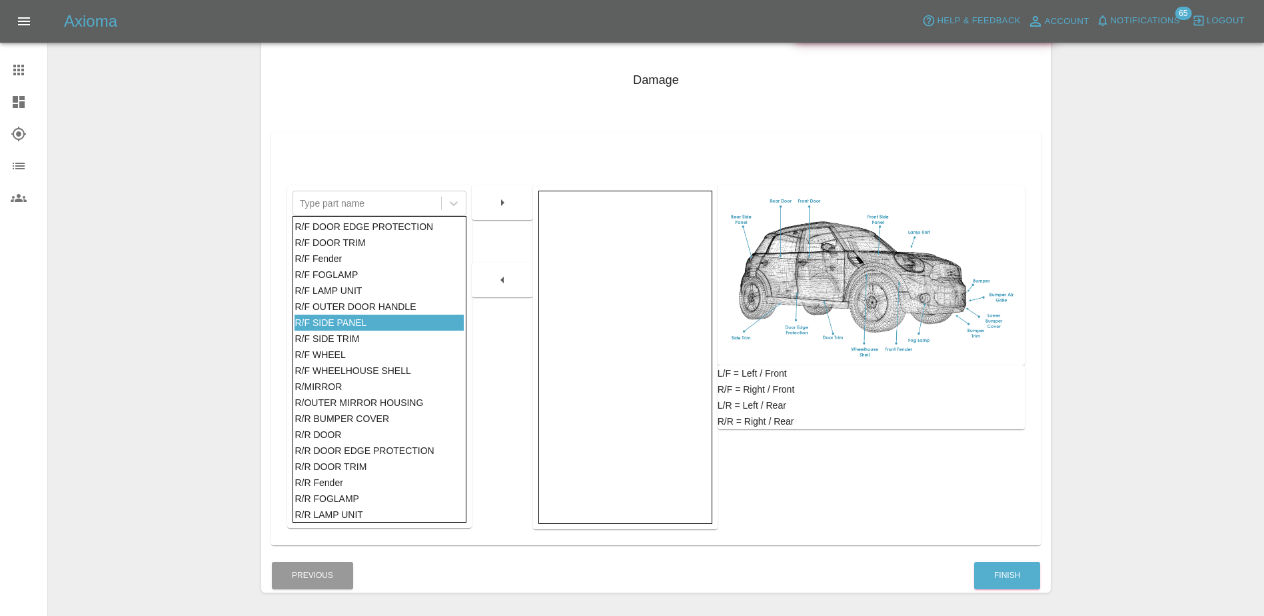
scroll to position [600, 0]
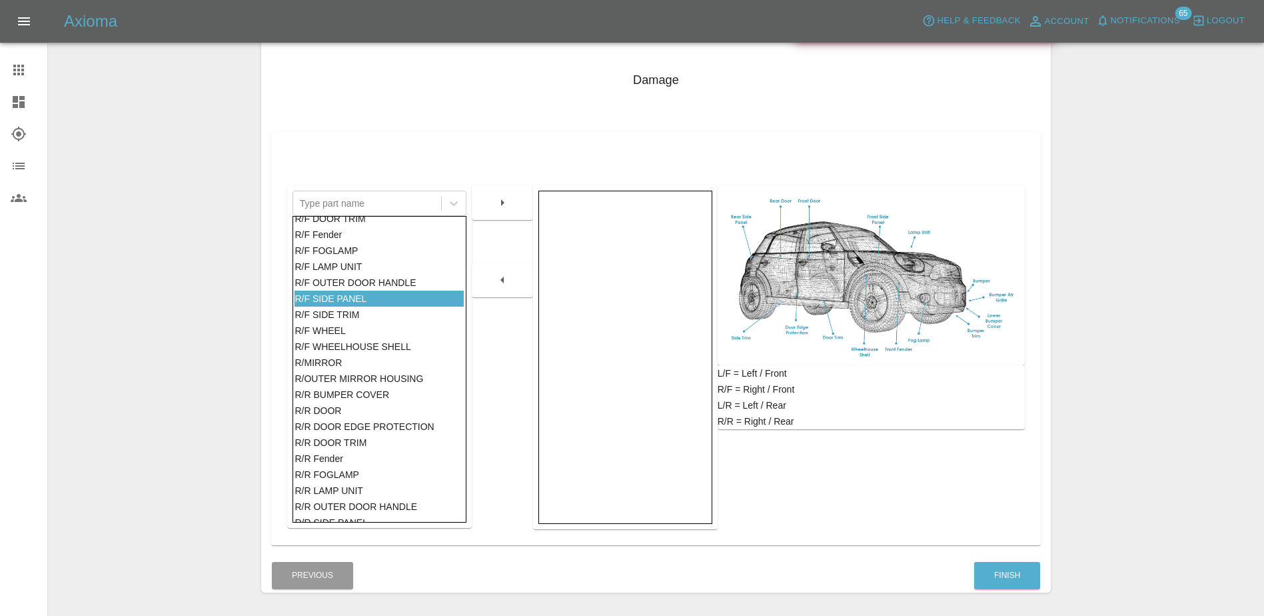
click at [496, 200] on icon "button" at bounding box center [502, 203] width 16 height 16
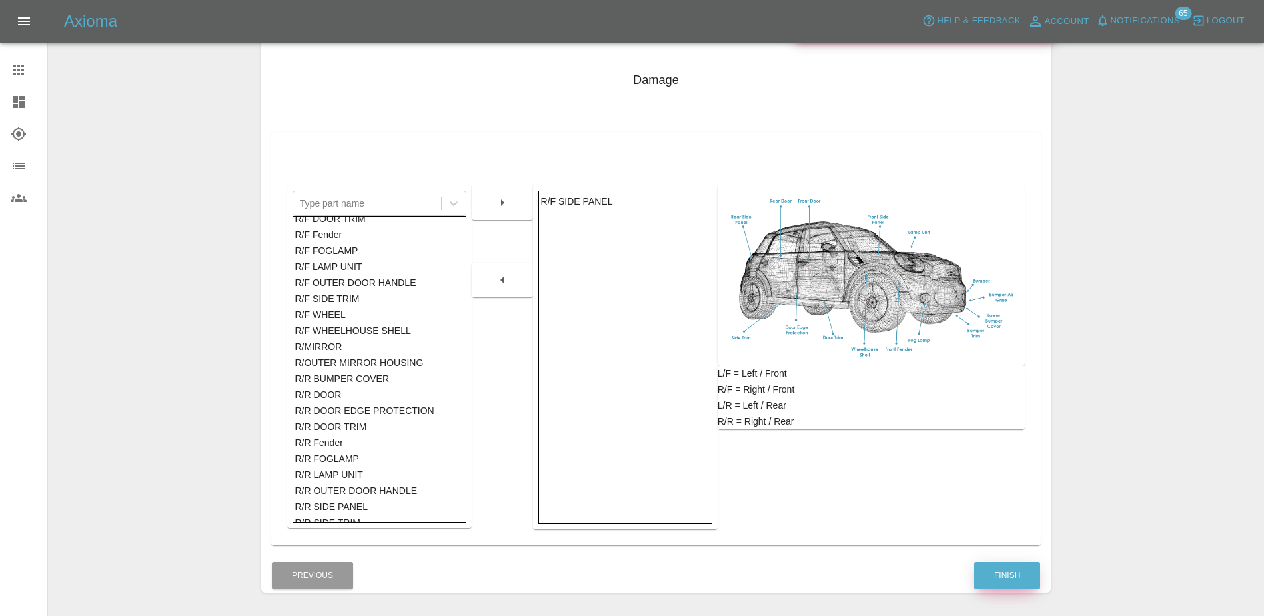
click at [1015, 578] on button "Finish" at bounding box center [1007, 575] width 66 height 27
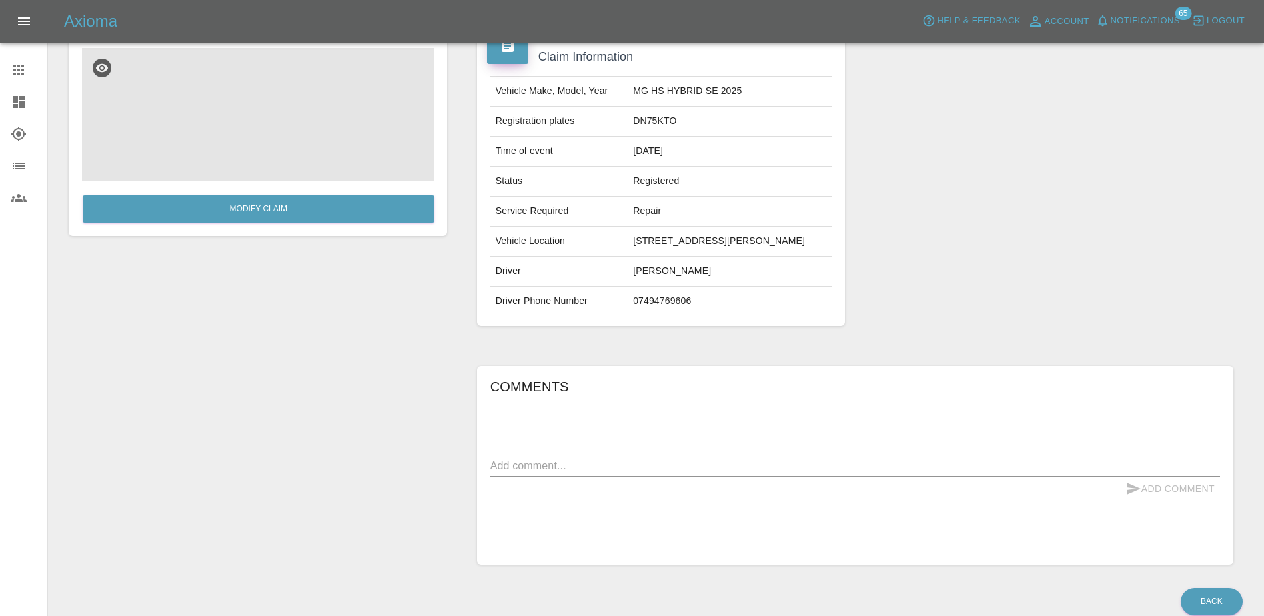
scroll to position [133, 0]
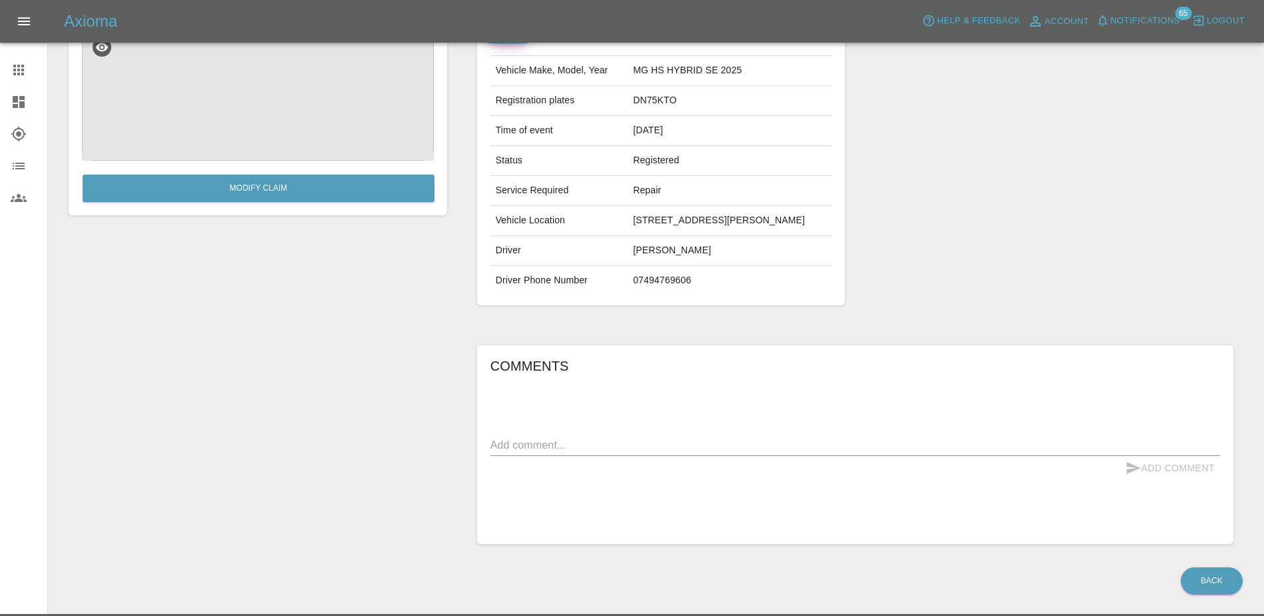
click at [669, 452] on textarea at bounding box center [854, 444] width 729 height 15
type textarea "S"
type textarea "small stone chip"
click at [1187, 480] on button "Add Comment" at bounding box center [1170, 468] width 100 height 25
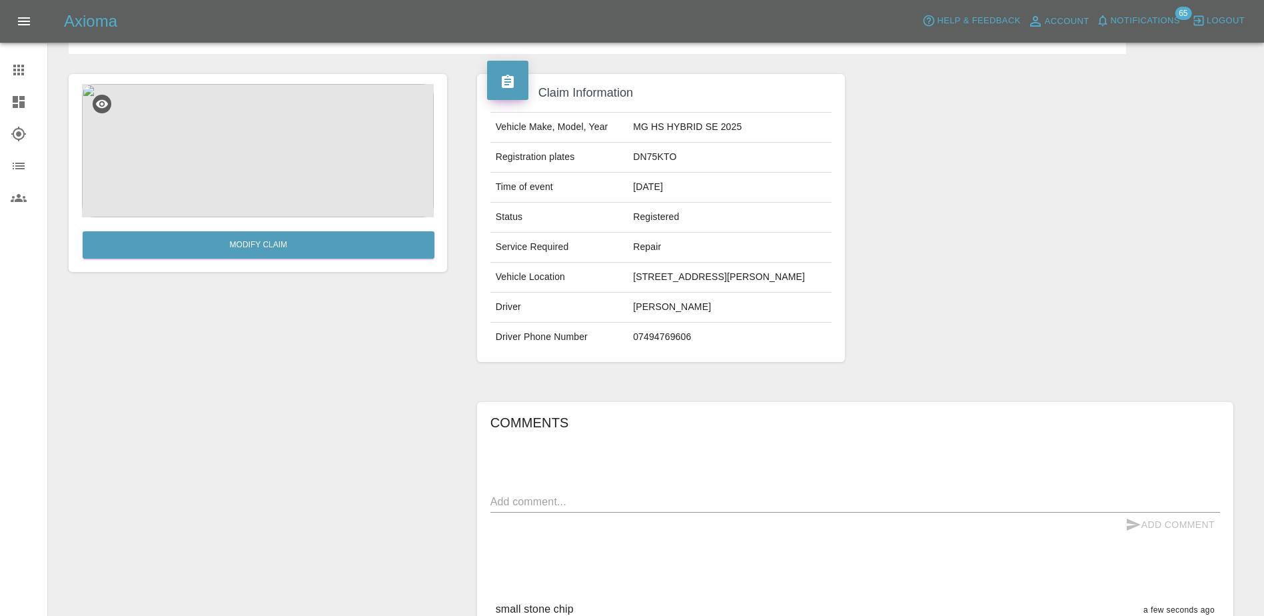
scroll to position [0, 0]
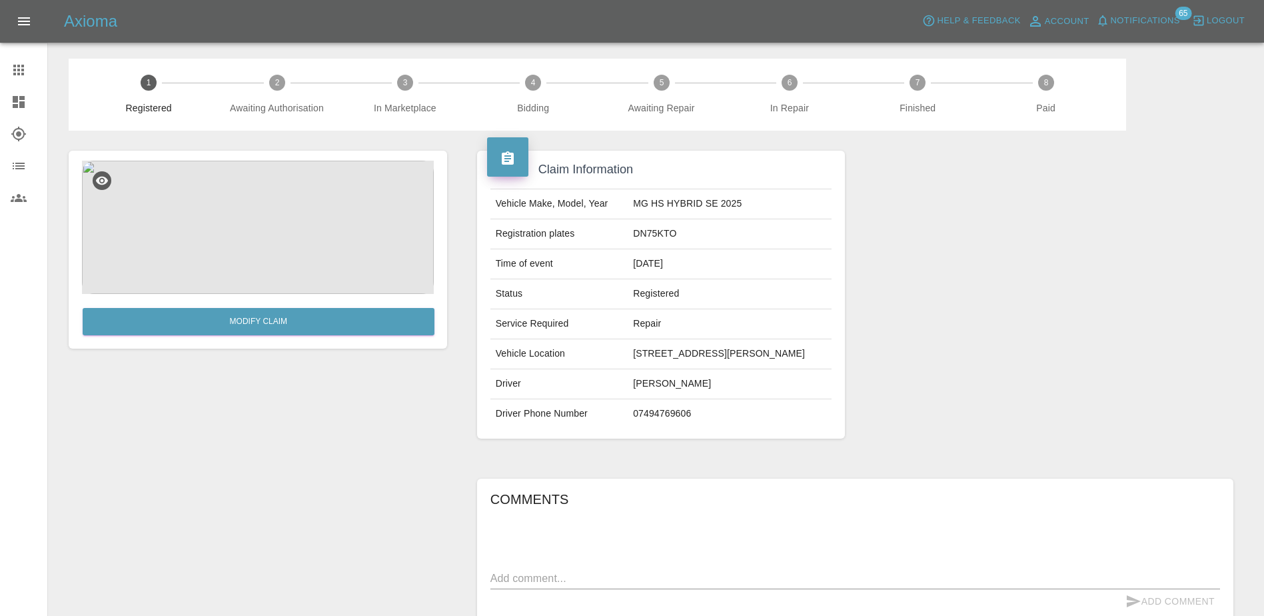
click at [23, 77] on icon at bounding box center [19, 70] width 16 height 16
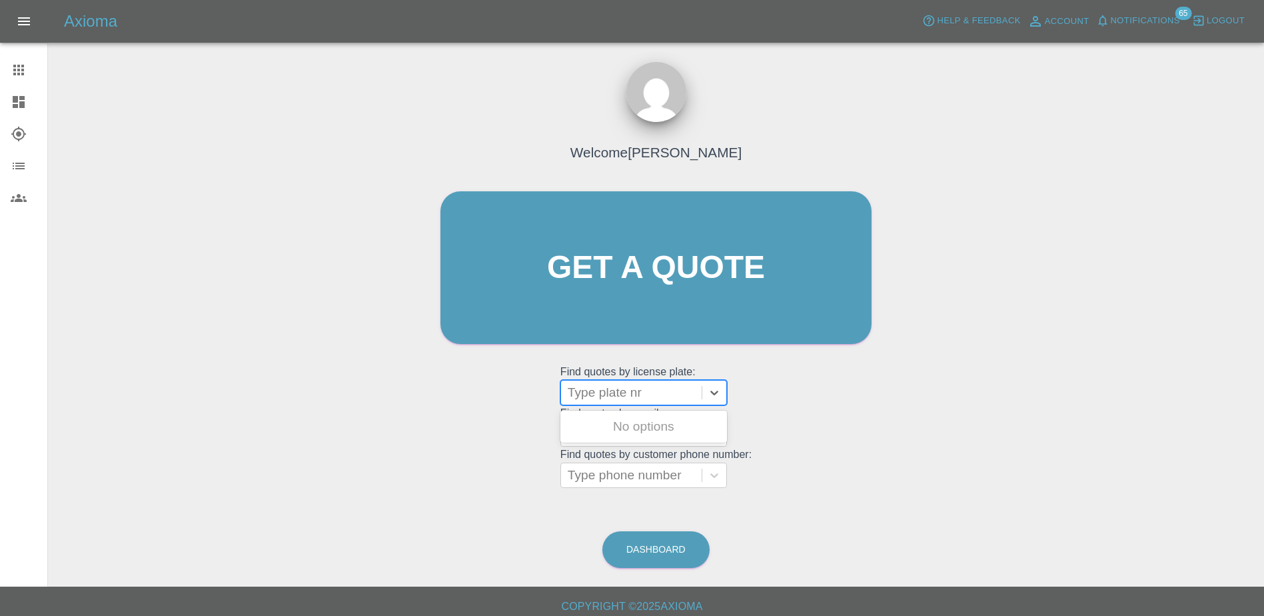
click at [598, 390] on div at bounding box center [631, 392] width 127 height 19
paste input "DT25ZNN"
type input "DT25ZNN"
click at [648, 440] on div "DT25ZNN, Awaiting Repair" at bounding box center [643, 434] width 167 height 48
click at [644, 433] on div "DT25ZNN, Awaiting Repair" at bounding box center [643, 434] width 167 height 43
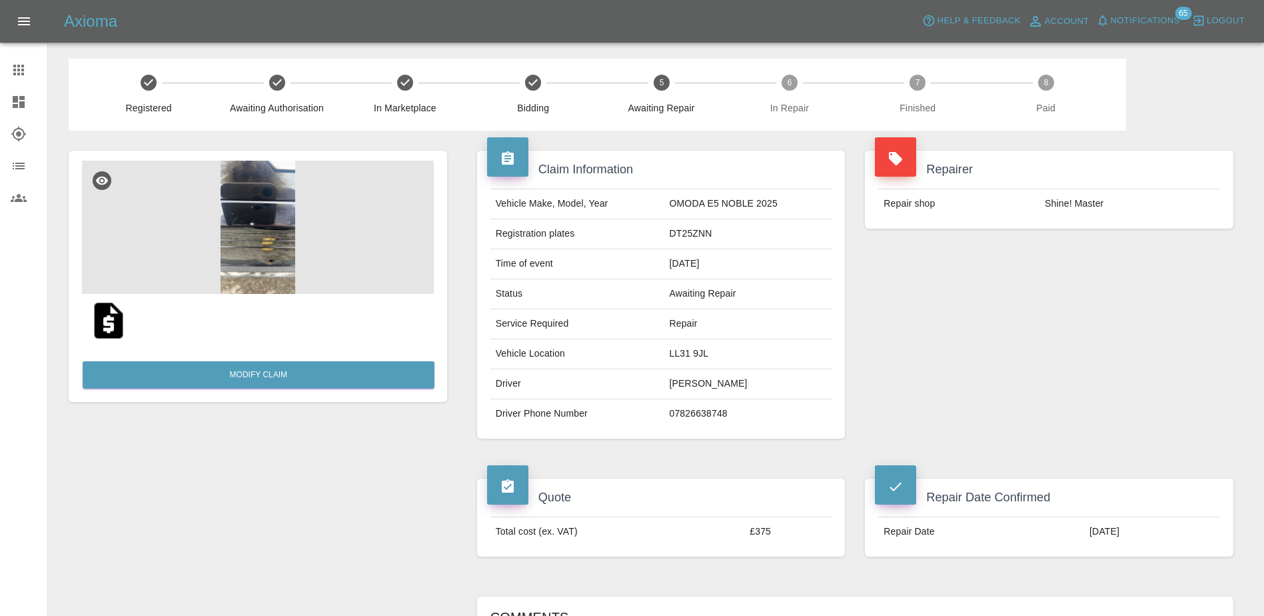
click at [223, 211] on img at bounding box center [258, 227] width 352 height 133
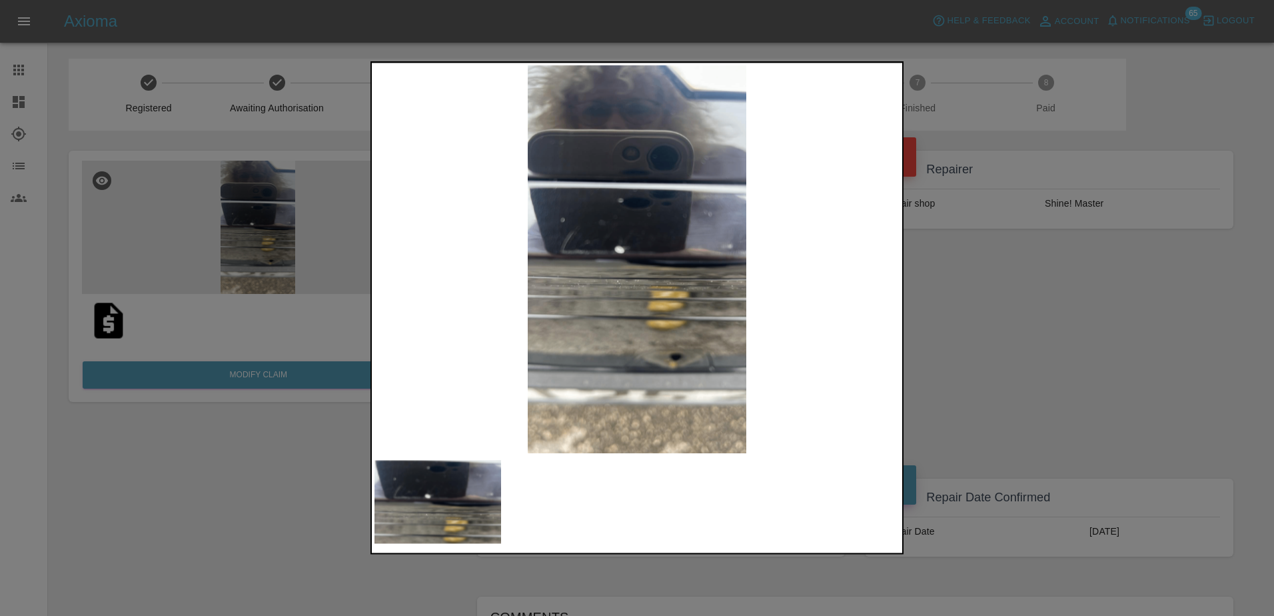
click at [1042, 358] on div at bounding box center [637, 308] width 1274 height 616
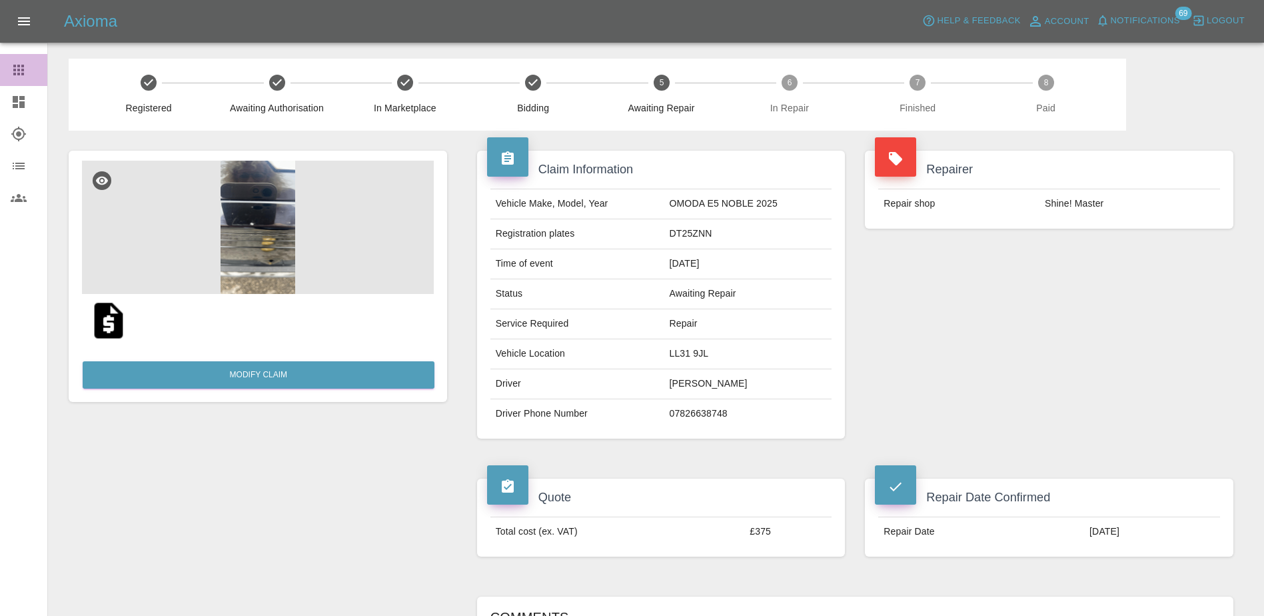
click at [24, 70] on icon at bounding box center [18, 70] width 11 height 11
